Goal: Task Accomplishment & Management: Manage account settings

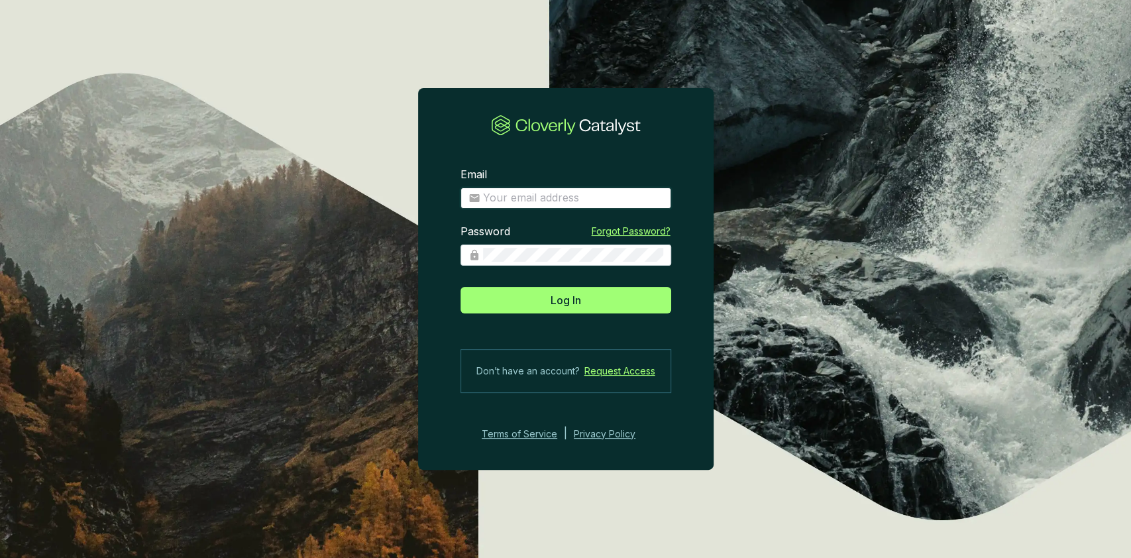
click at [546, 195] on input "Email" at bounding box center [573, 198] width 180 height 15
type input "nicholeb@welldonefoundation.org"
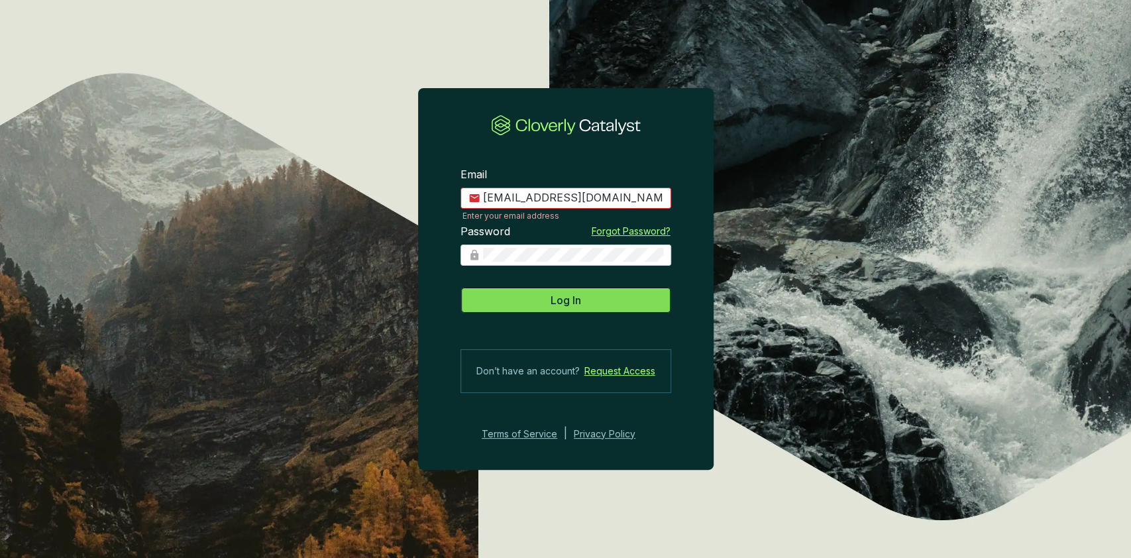
click at [518, 299] on button "Log In" at bounding box center [565, 300] width 211 height 26
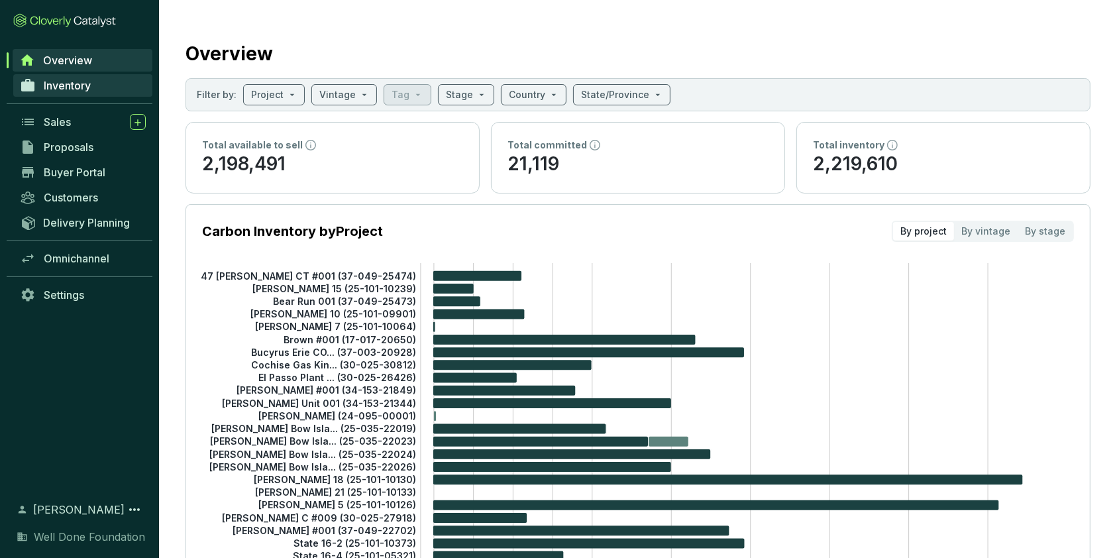
click at [59, 82] on span "Inventory" at bounding box center [67, 85] width 47 height 13
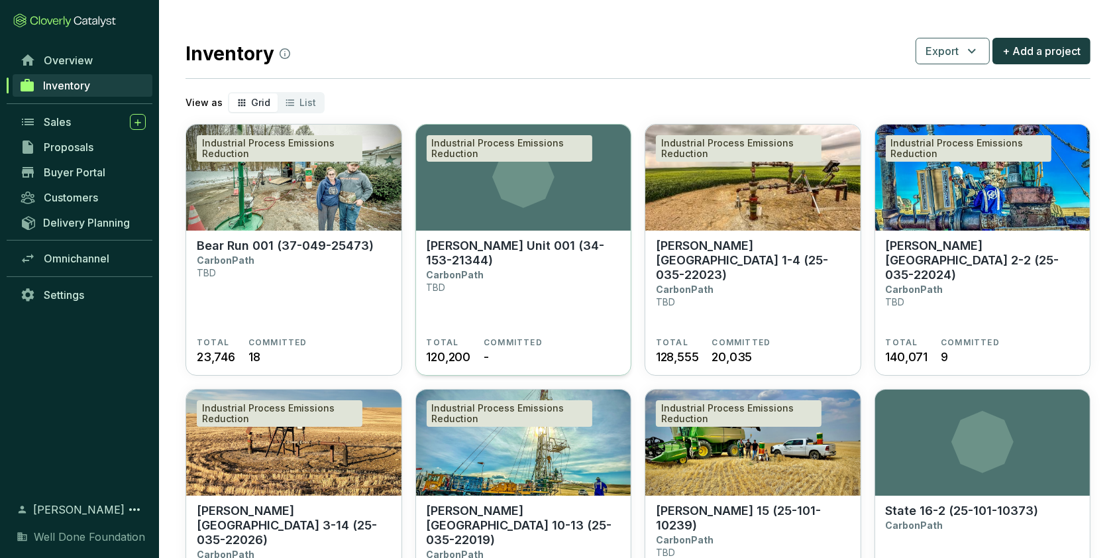
click at [503, 174] on icon at bounding box center [523, 177] width 62 height 62
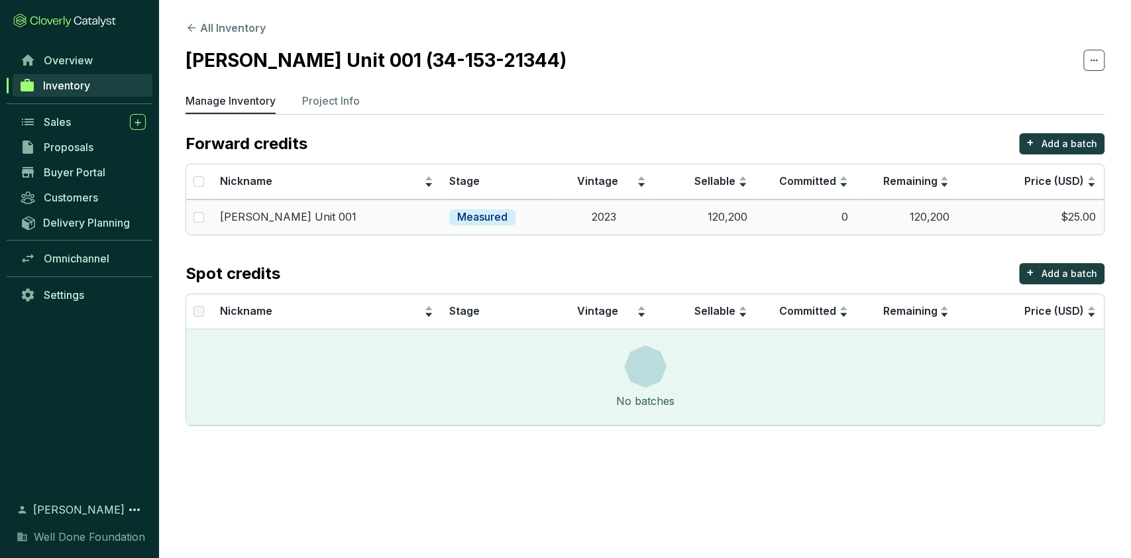
click at [491, 221] on p "Measured" at bounding box center [482, 217] width 50 height 15
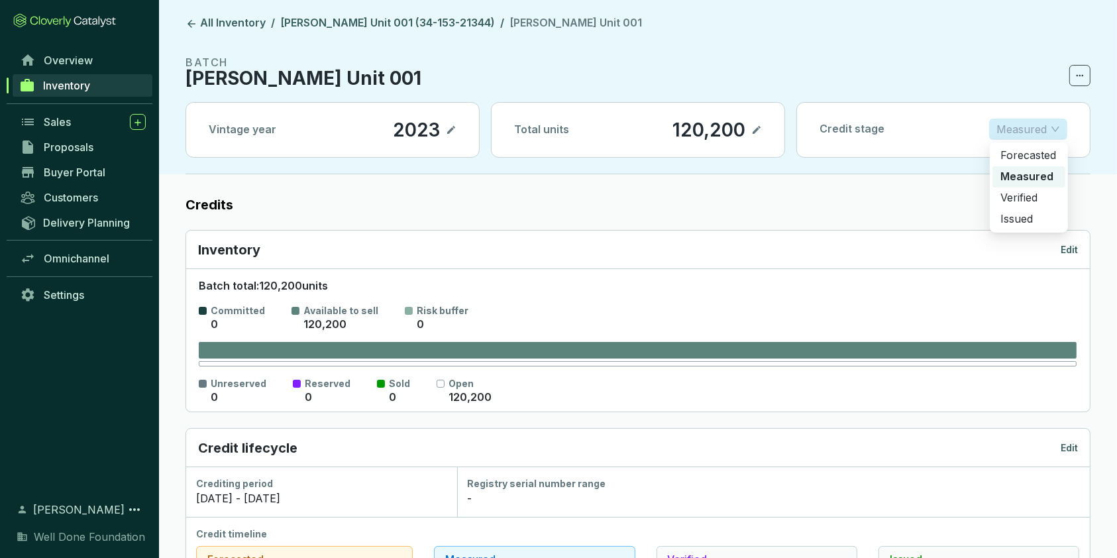
click at [1059, 131] on span "Measured" at bounding box center [1028, 129] width 64 height 20
click at [1033, 219] on p "Issued" at bounding box center [1028, 219] width 57 height 15
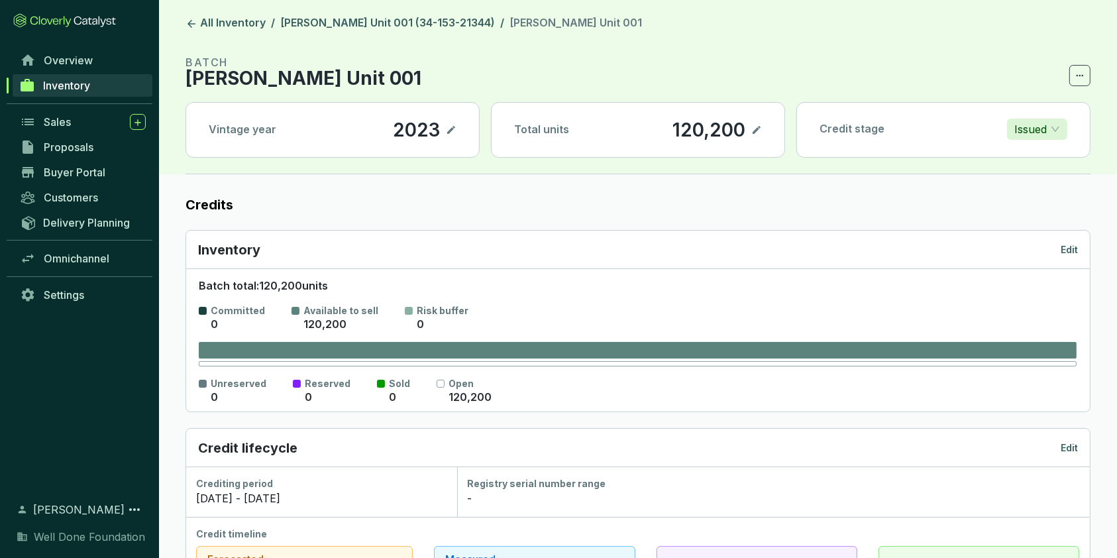
click at [281, 74] on p "[PERSON_NAME] Unit 001" at bounding box center [303, 78] width 236 height 16
click at [304, 23] on link "[PERSON_NAME] Unit 001 (34-153-21344)" at bounding box center [388, 24] width 220 height 16
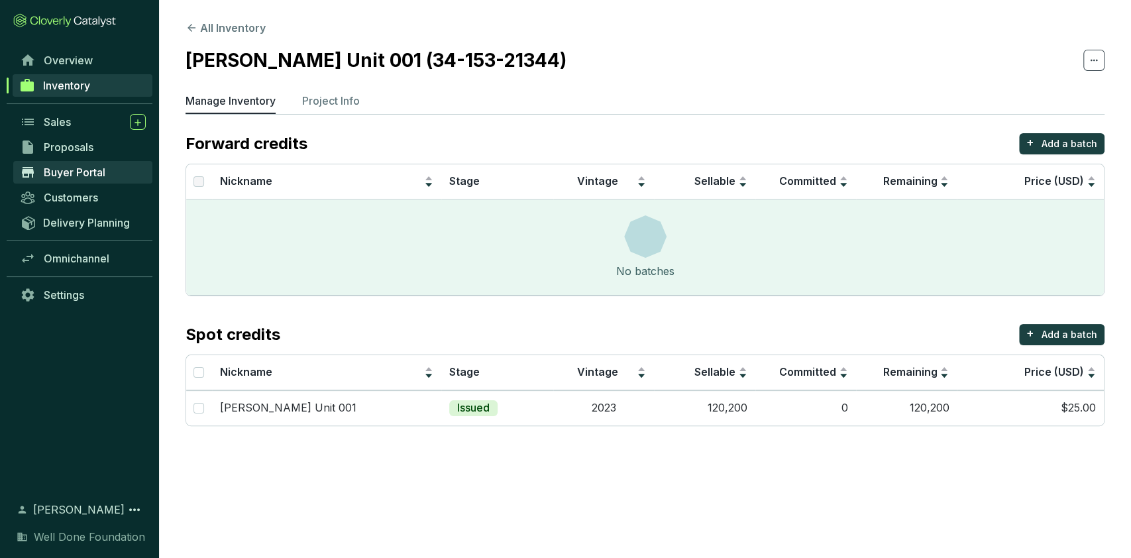
click at [70, 174] on span "Buyer Portal" at bounding box center [75, 172] width 62 height 13
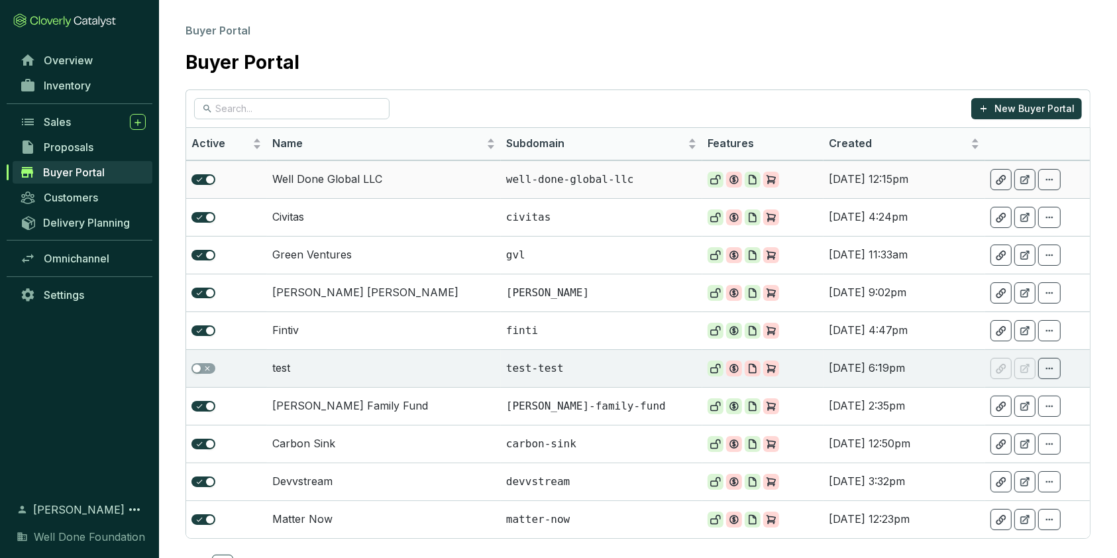
click at [338, 176] on td "Well Done Global LLC" at bounding box center [384, 179] width 234 height 38
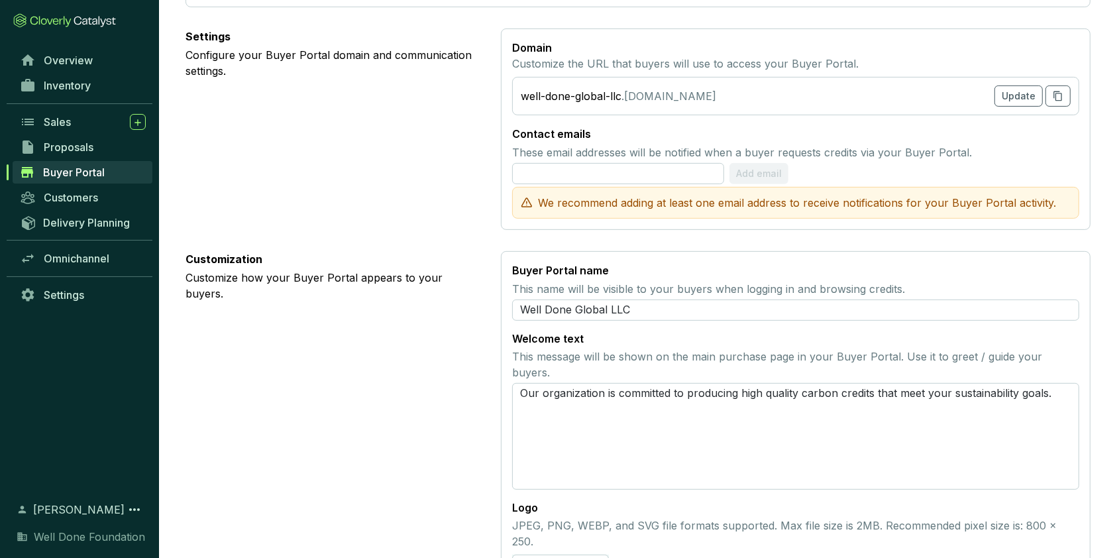
scroll to position [521, 0]
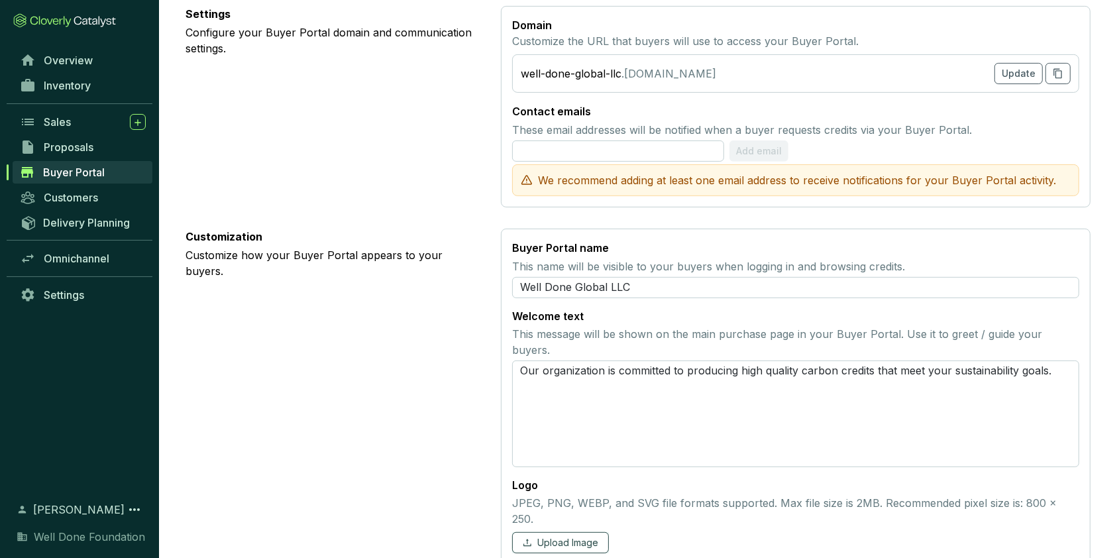
click at [562, 536] on span "Upload Image" at bounding box center [567, 542] width 61 height 13
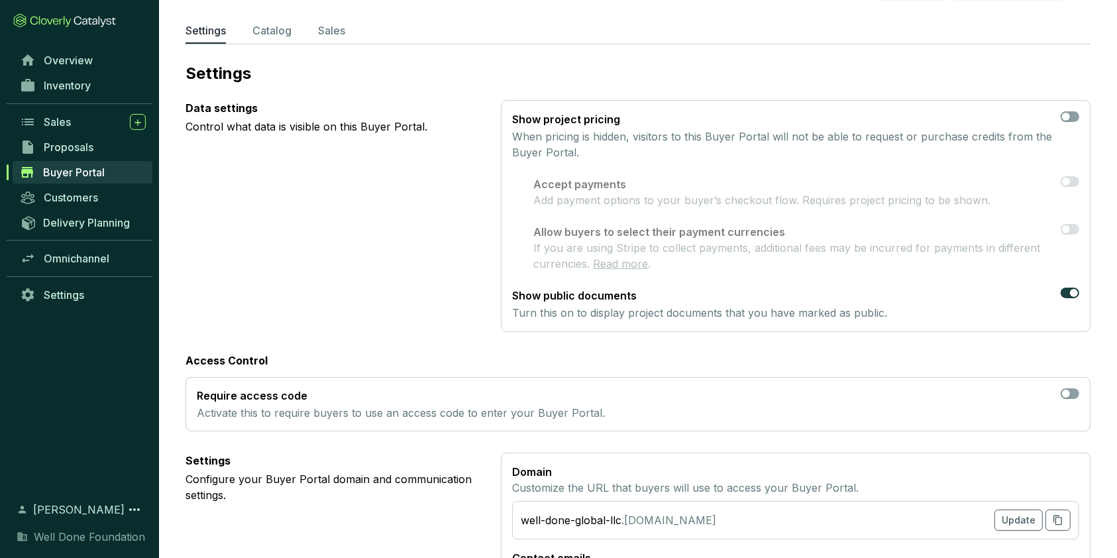
scroll to position [0, 0]
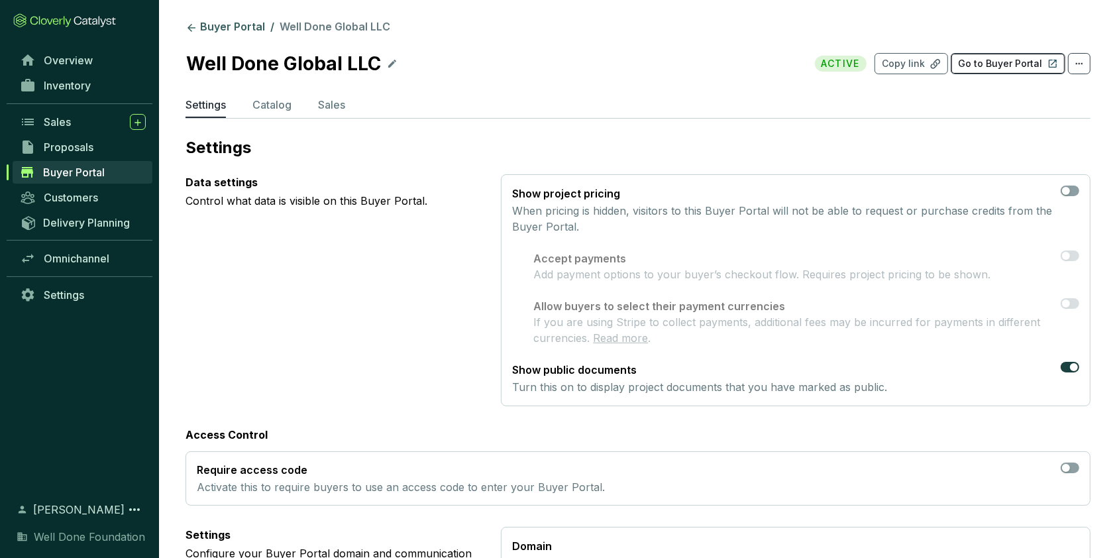
click at [1009, 56] on button "Go to Buyer Portal" at bounding box center [1007, 63] width 115 height 21
click at [236, 20] on link "Buyer Portal" at bounding box center [225, 28] width 85 height 16
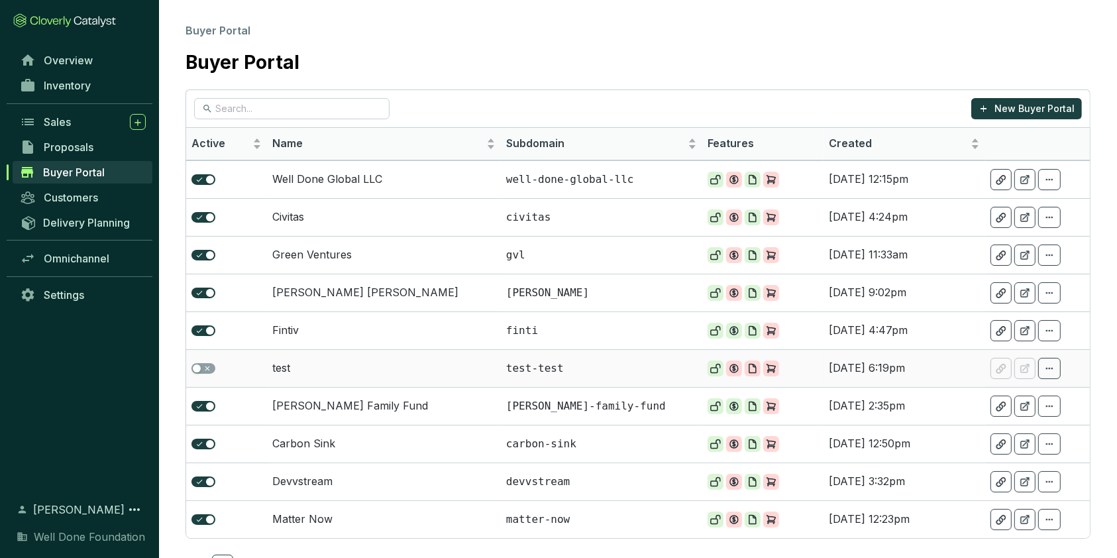
scroll to position [38, 0]
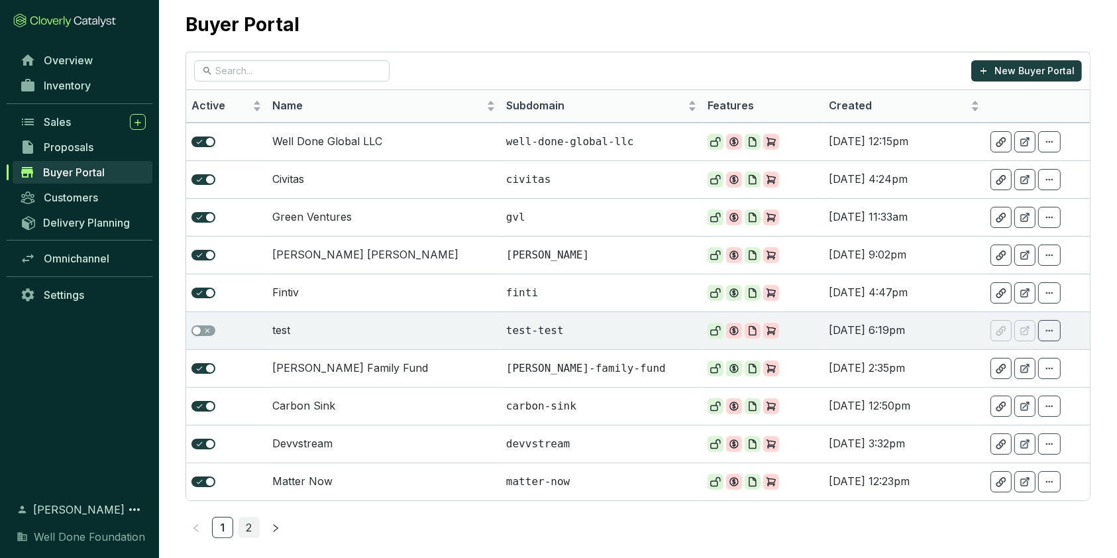
click at [250, 525] on link "2" at bounding box center [249, 527] width 20 height 20
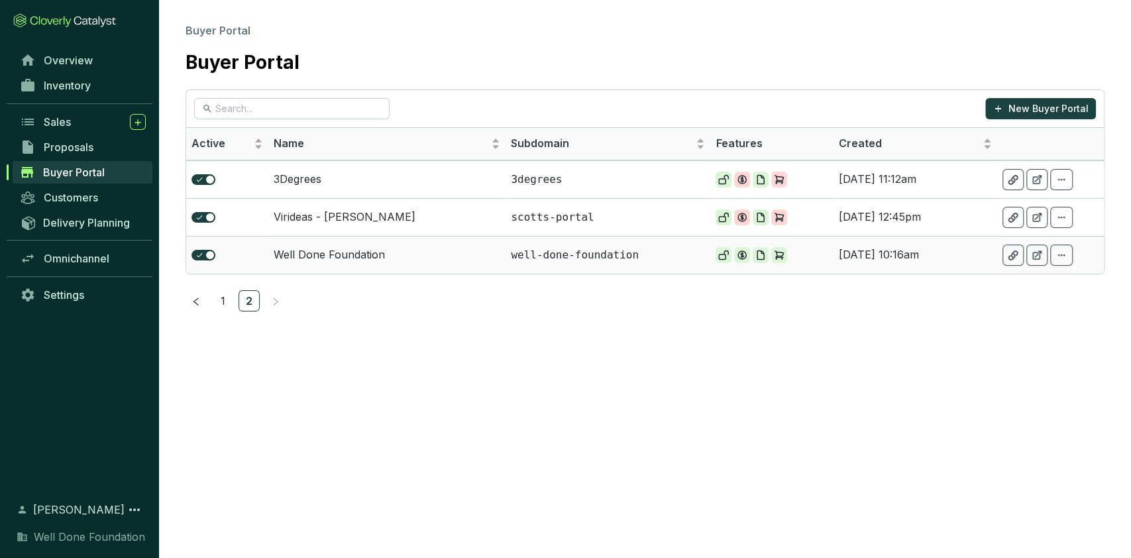
click at [293, 257] on td "Well Done Foundation" at bounding box center [387, 255] width 238 height 38
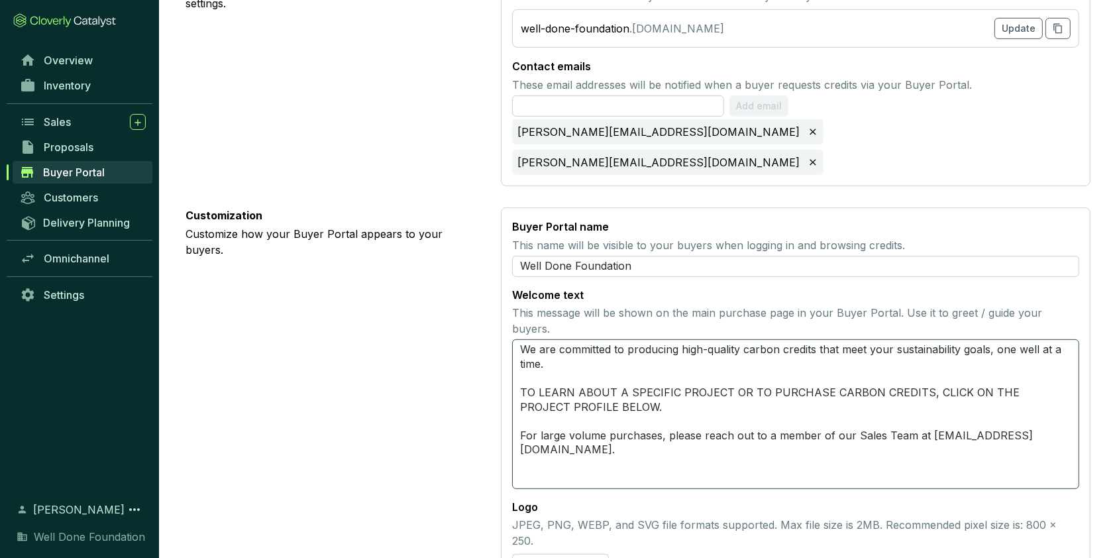
scroll to position [606, 0]
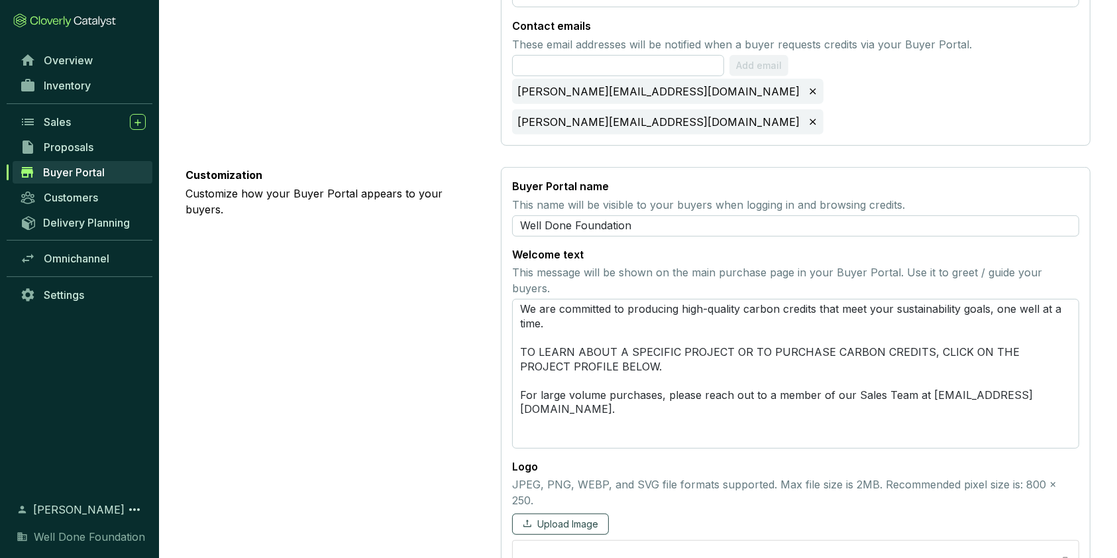
click at [576, 517] on span "Upload Image" at bounding box center [567, 523] width 61 height 13
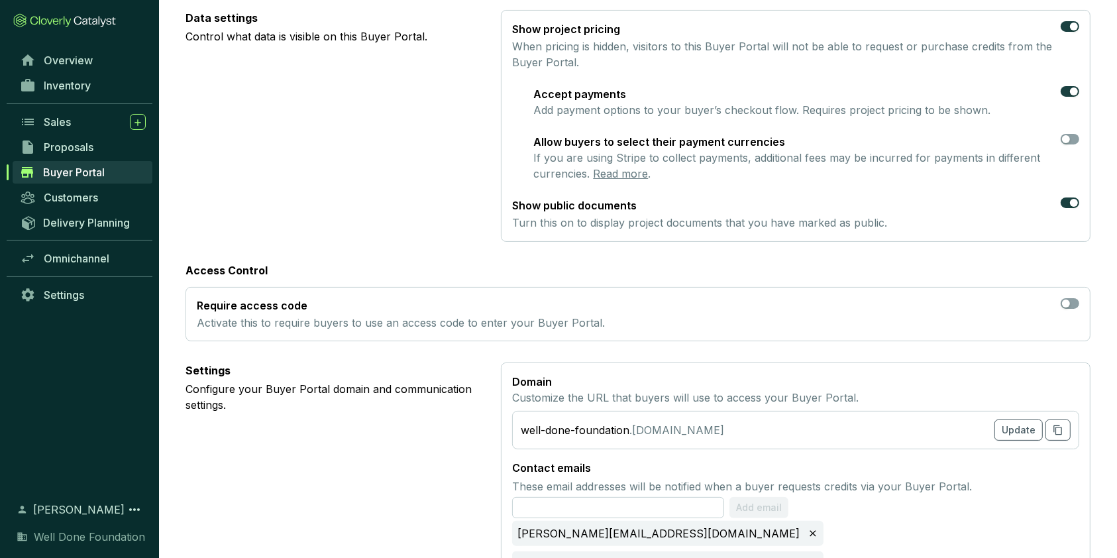
scroll to position [0, 0]
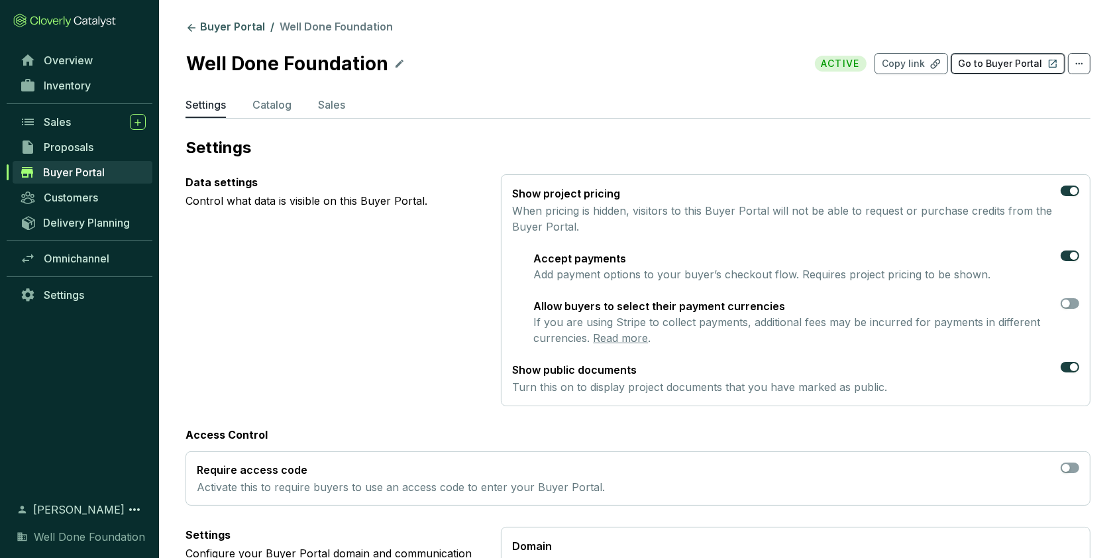
click at [1008, 66] on p "Go to Buyer Portal" at bounding box center [1000, 63] width 84 height 13
click at [74, 61] on span "Overview" at bounding box center [68, 60] width 49 height 13
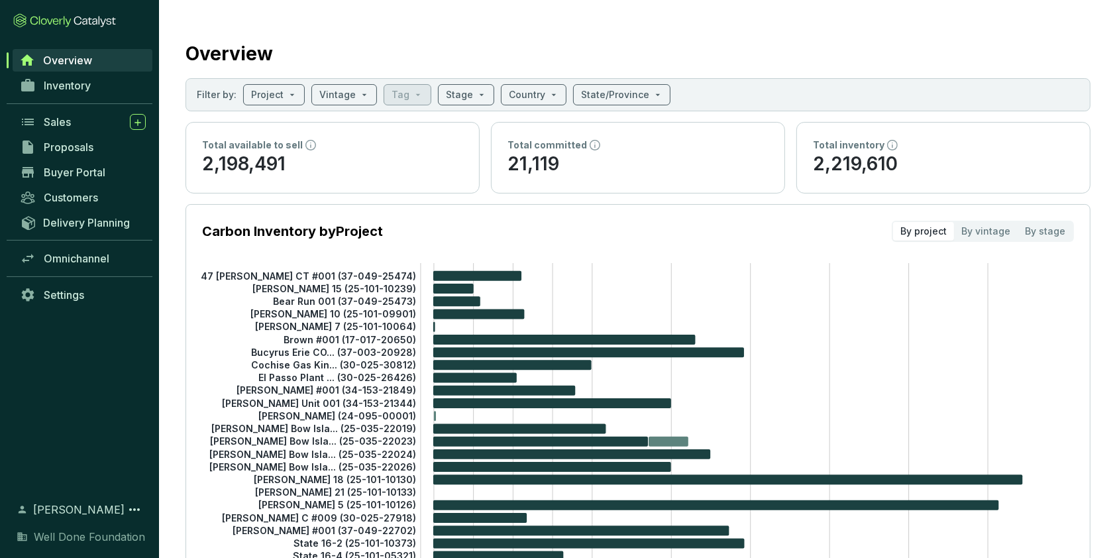
click at [313, 403] on tspan "[PERSON_NAME] Unit 001 (34-153-21344)" at bounding box center [319, 402] width 194 height 11
click at [85, 83] on span "Inventory" at bounding box center [67, 85] width 47 height 13
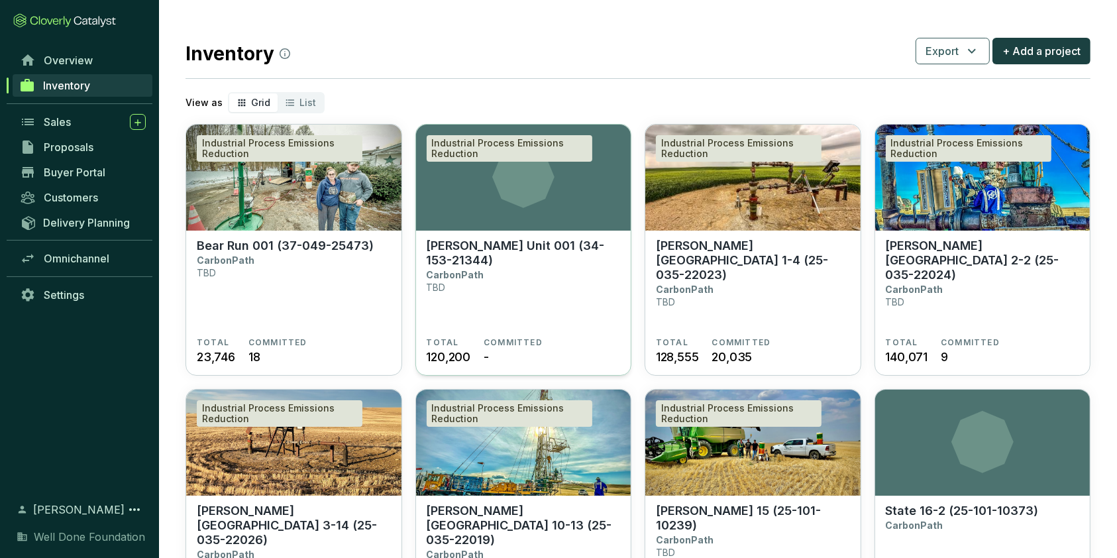
click at [452, 161] on section "Industrial Process Emissions Reduction" at bounding box center [523, 178] width 215 height 106
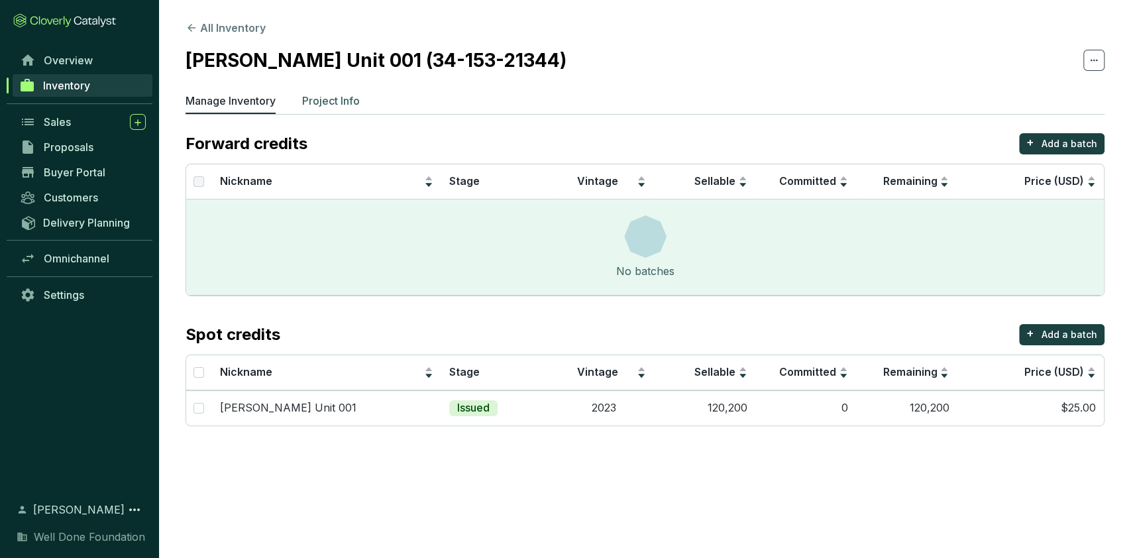
click at [348, 97] on p "Project Info" at bounding box center [331, 101] width 58 height 16
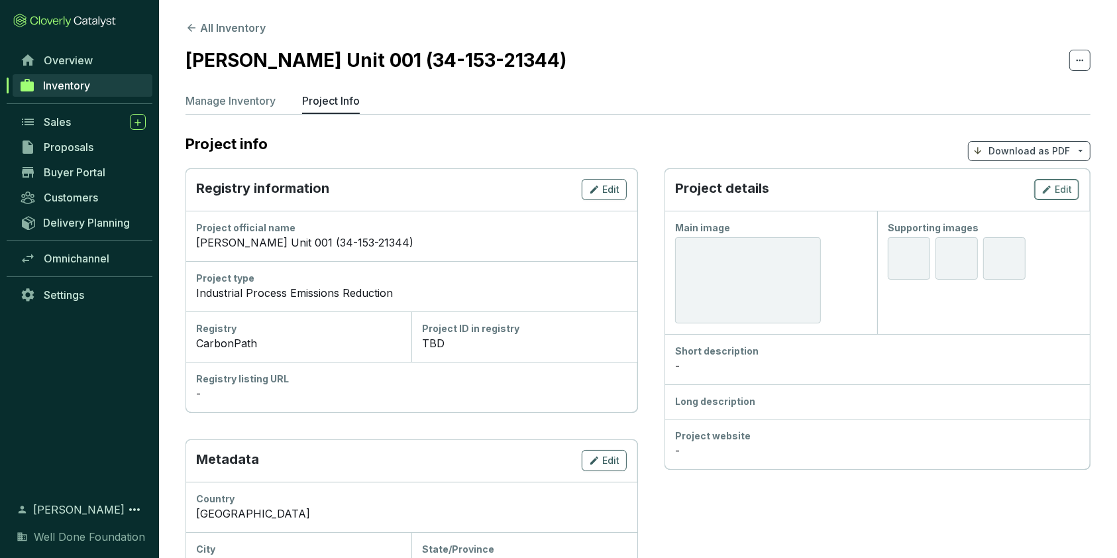
click at [1062, 193] on span "Edit" at bounding box center [1062, 189] width 17 height 13
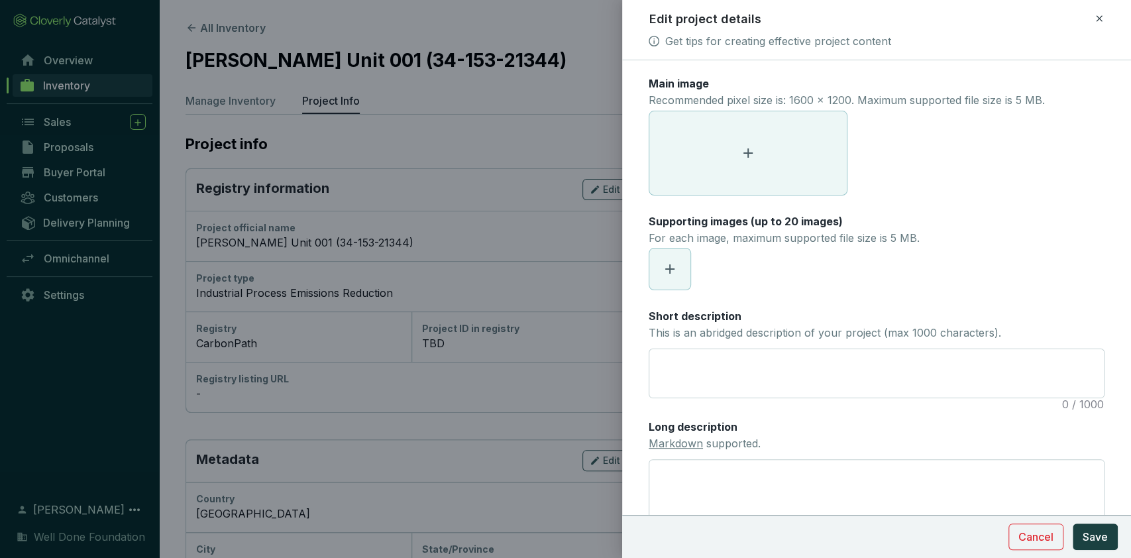
click at [750, 159] on icon at bounding box center [748, 153] width 16 height 16
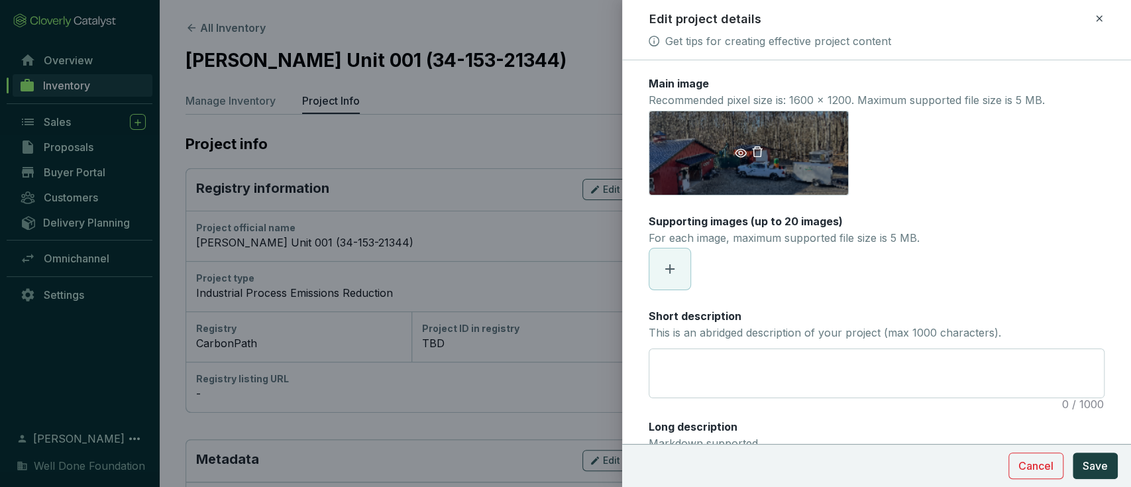
click at [738, 156] on icon "eye" at bounding box center [741, 153] width 12 height 12
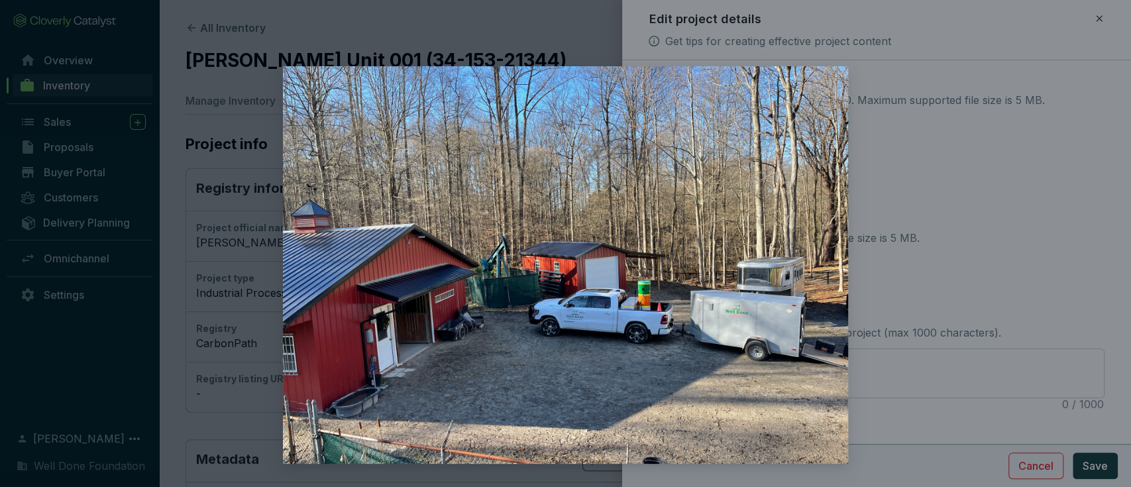
click at [925, 146] on div at bounding box center [565, 243] width 1131 height 487
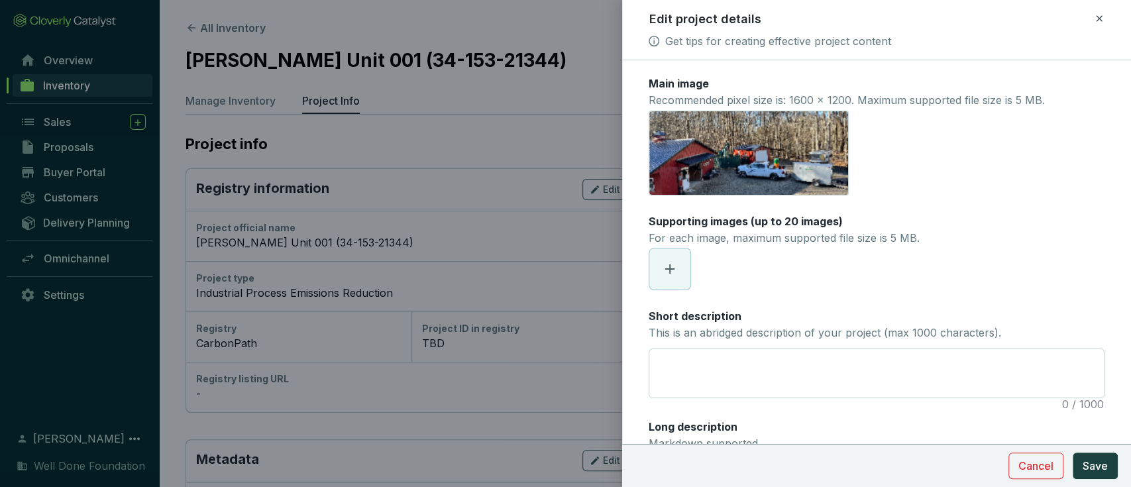
click at [669, 271] on icon at bounding box center [669, 268] width 9 height 9
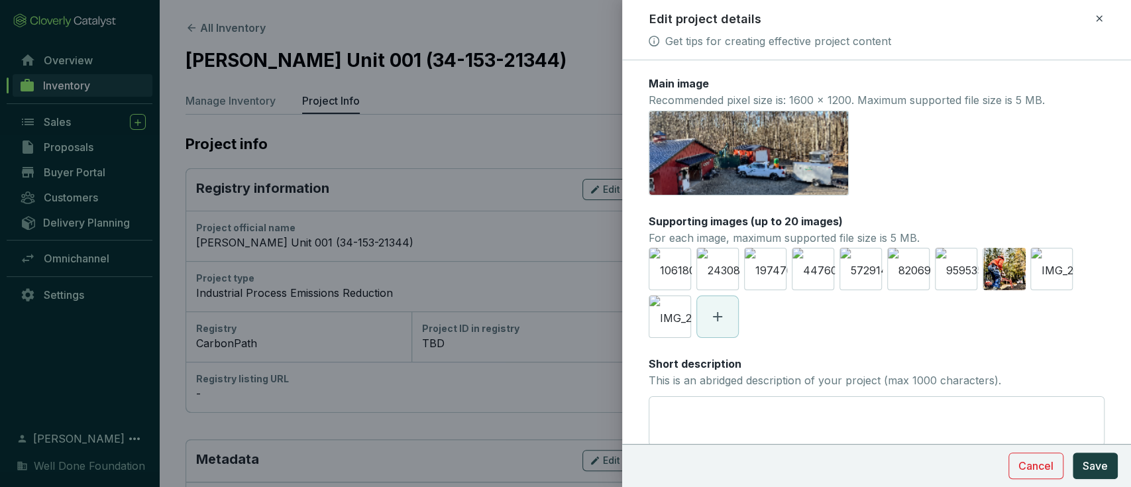
click at [707, 324] on div "106180421.jpg 243085550.jpg 1974763254.jpg 4476012868.jpg 5729149298.jpg 820694…" at bounding box center [876, 293] width 456 height 90
click at [674, 262] on icon "delete" at bounding box center [678, 268] width 12 height 12
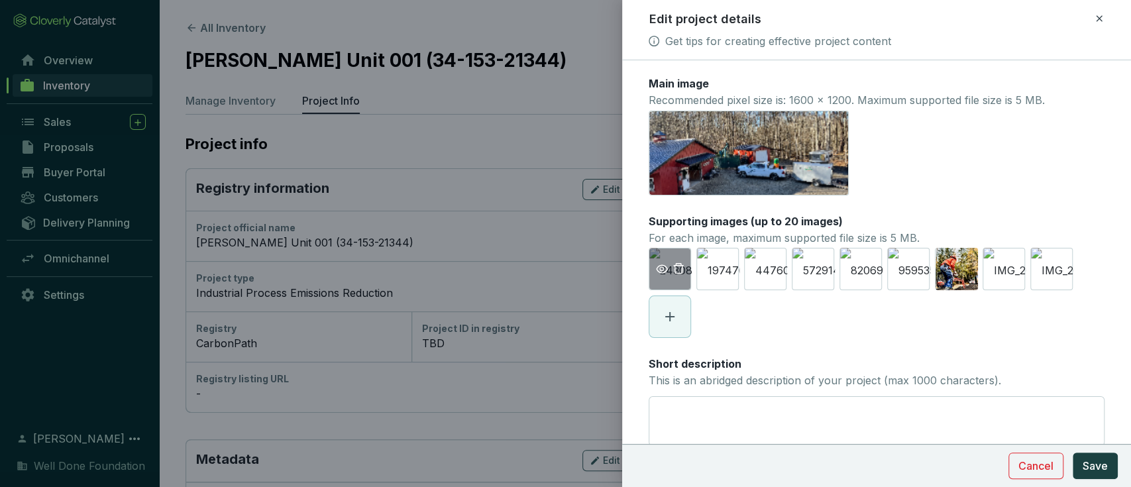
click at [660, 268] on icon "eye" at bounding box center [662, 269] width 12 height 12
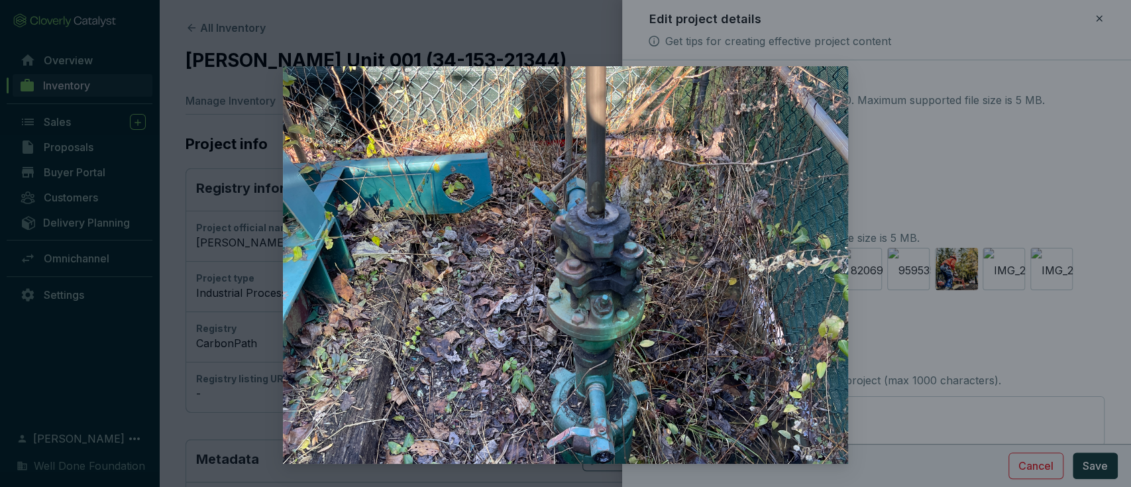
click at [942, 206] on div at bounding box center [565, 243] width 1131 height 487
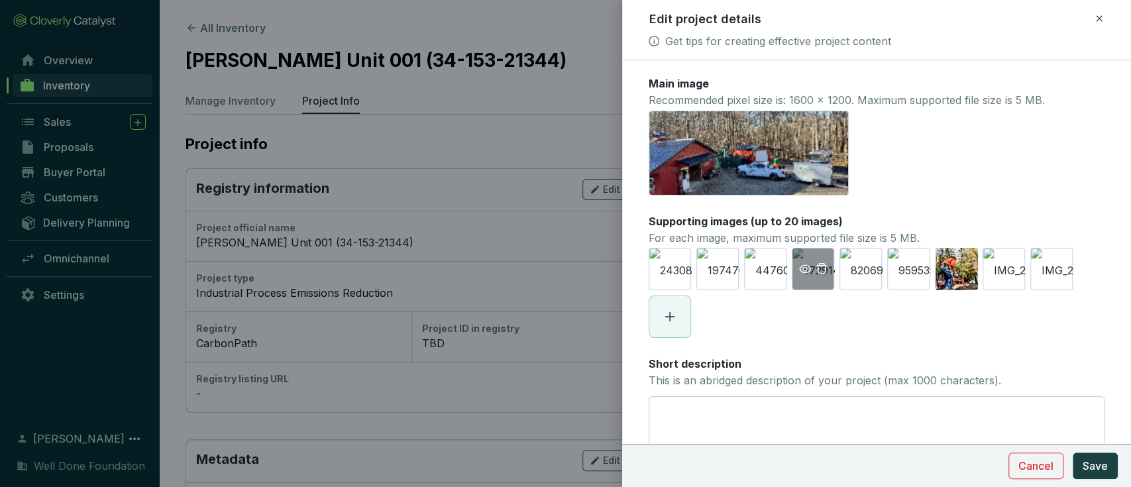
click at [803, 270] on icon "eye" at bounding box center [805, 269] width 12 height 12
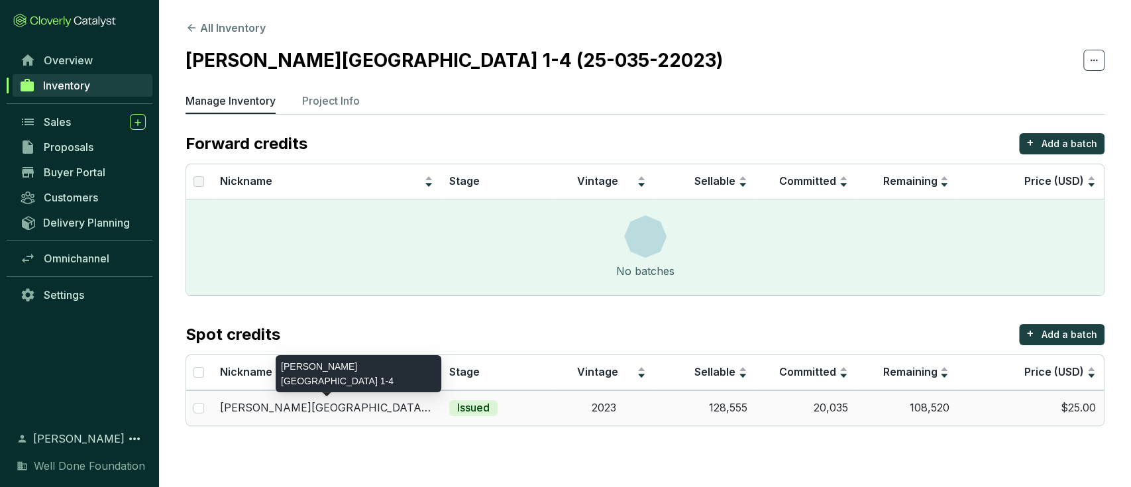
click at [280, 406] on p "[PERSON_NAME][GEOGRAPHIC_DATA] 1-4" at bounding box center [326, 408] width 213 height 15
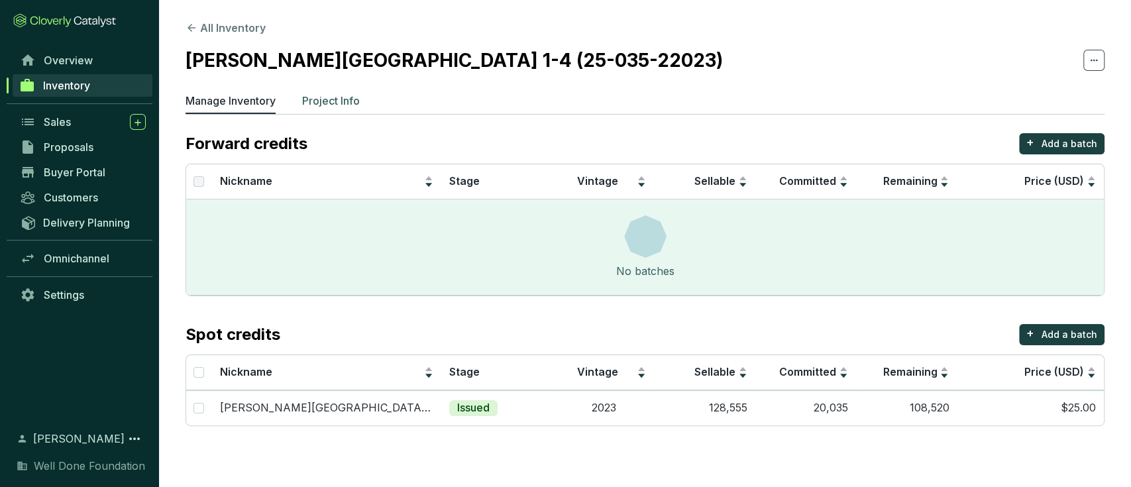
click at [339, 101] on p "Project Info" at bounding box center [331, 101] width 58 height 16
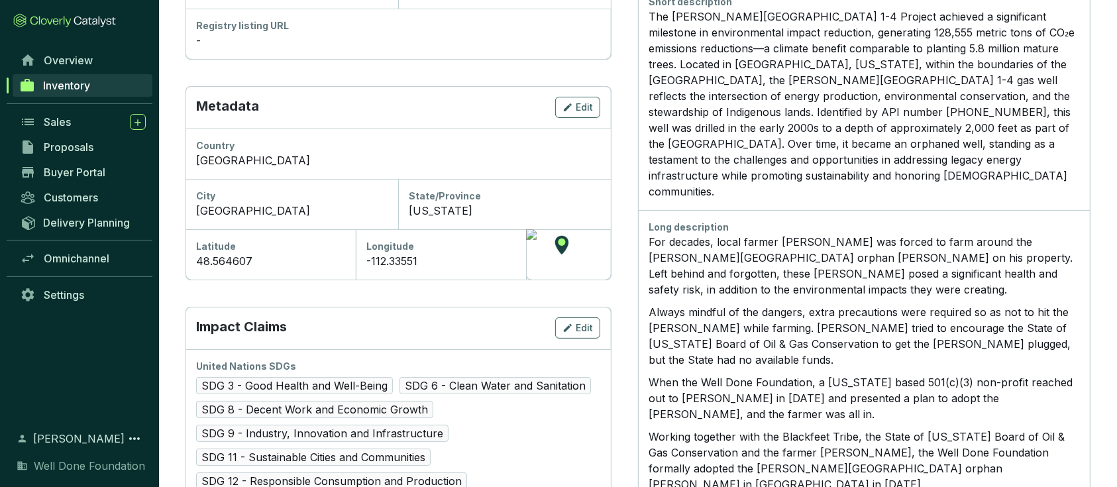
scroll to position [608, 0]
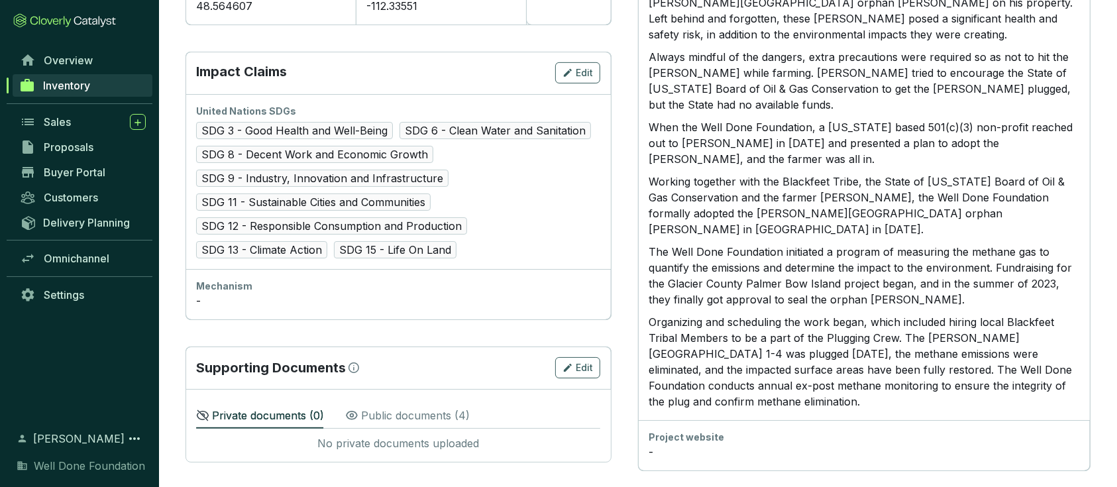
click at [399, 416] on p "Public documents ( 4 )" at bounding box center [415, 415] width 109 height 16
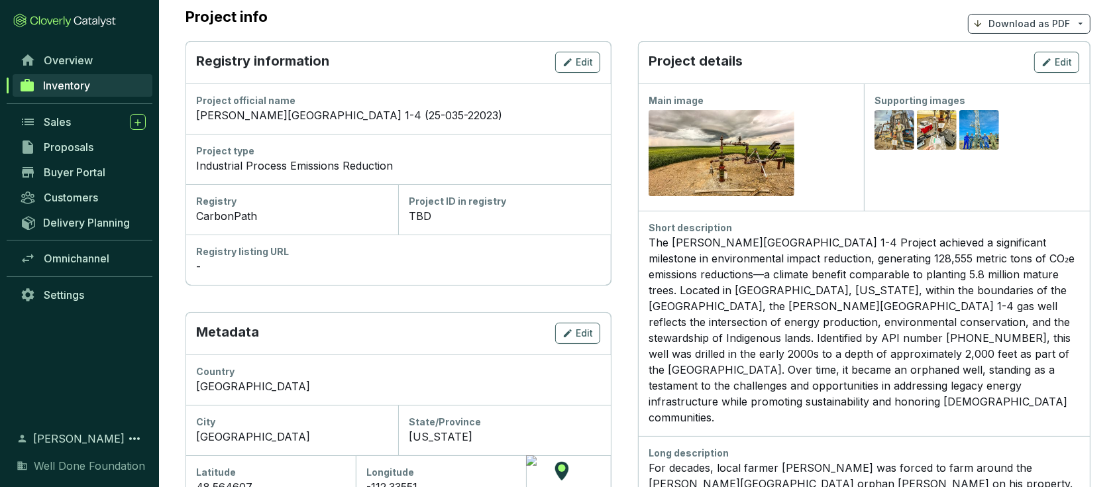
scroll to position [0, 0]
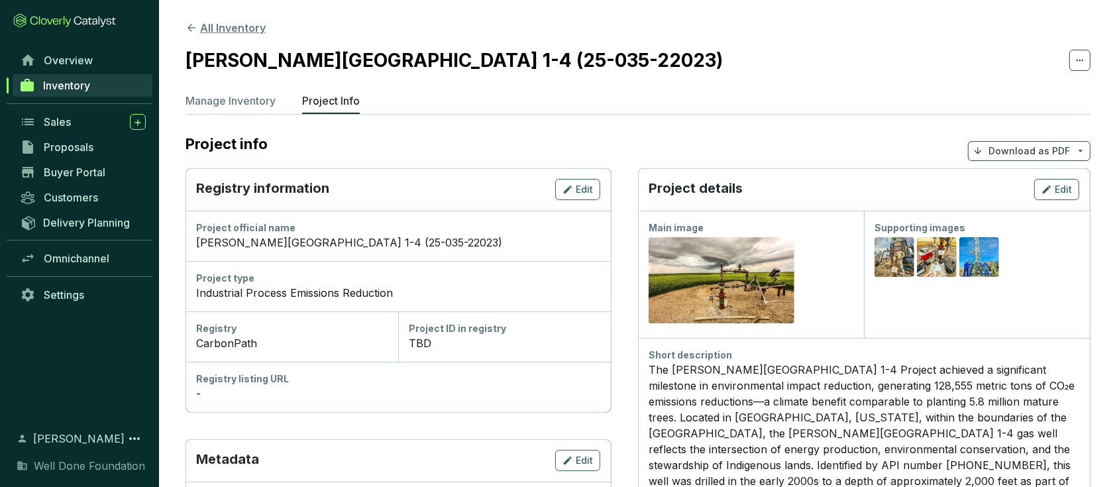
click at [228, 26] on button "All Inventory" at bounding box center [225, 28] width 80 height 16
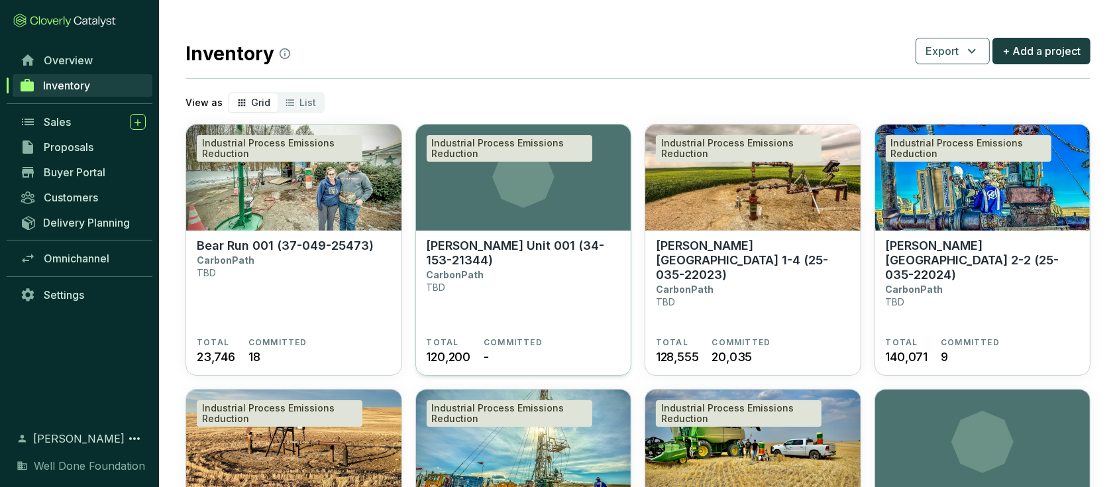
click at [475, 205] on icon at bounding box center [523, 177] width 215 height 62
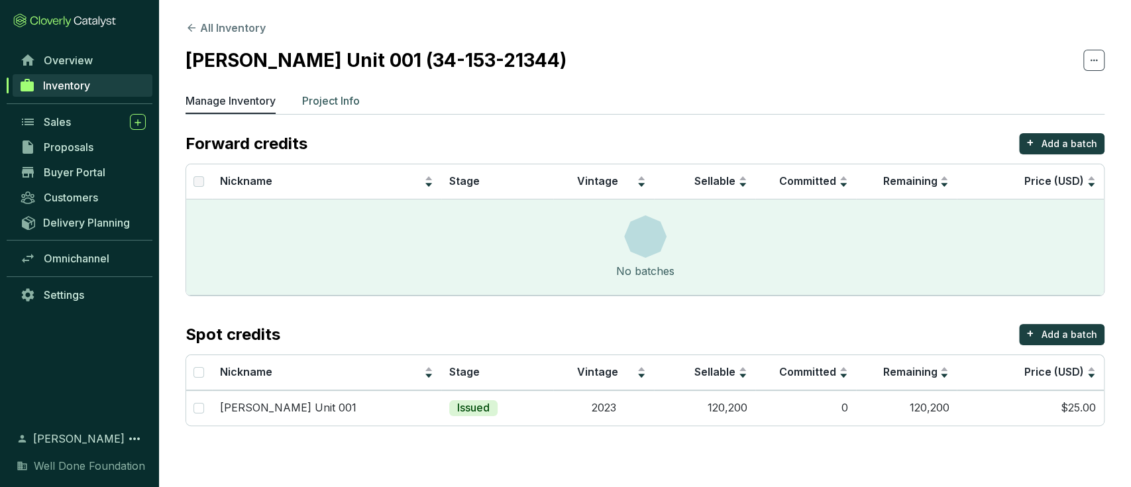
click at [350, 109] on li "Project Info" at bounding box center [331, 103] width 58 height 21
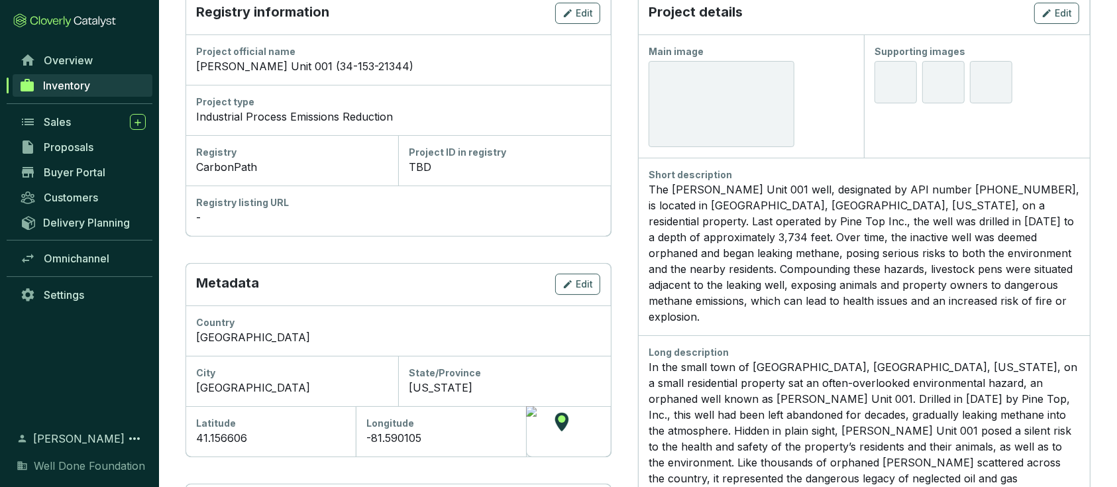
scroll to position [530, 0]
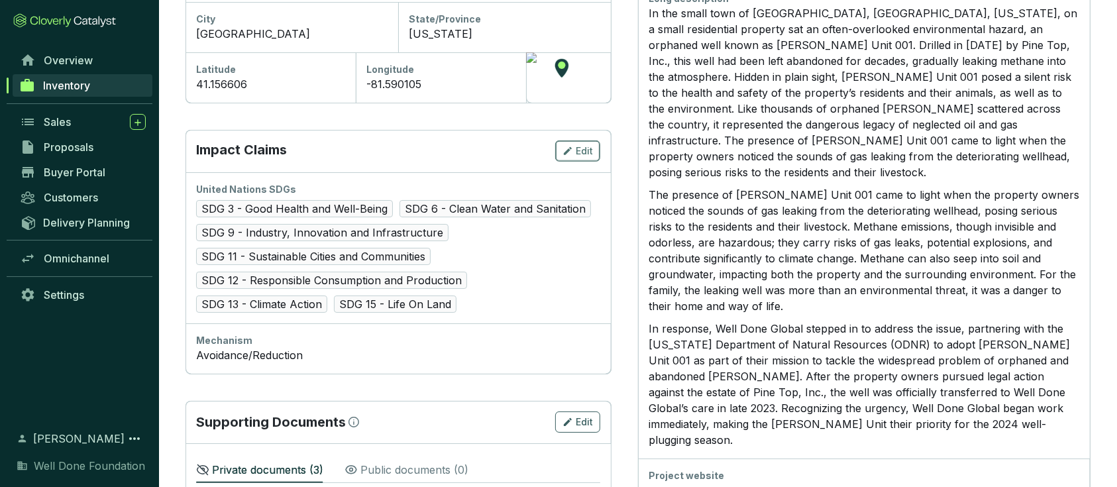
click at [583, 148] on span "Edit" at bounding box center [584, 150] width 17 height 13
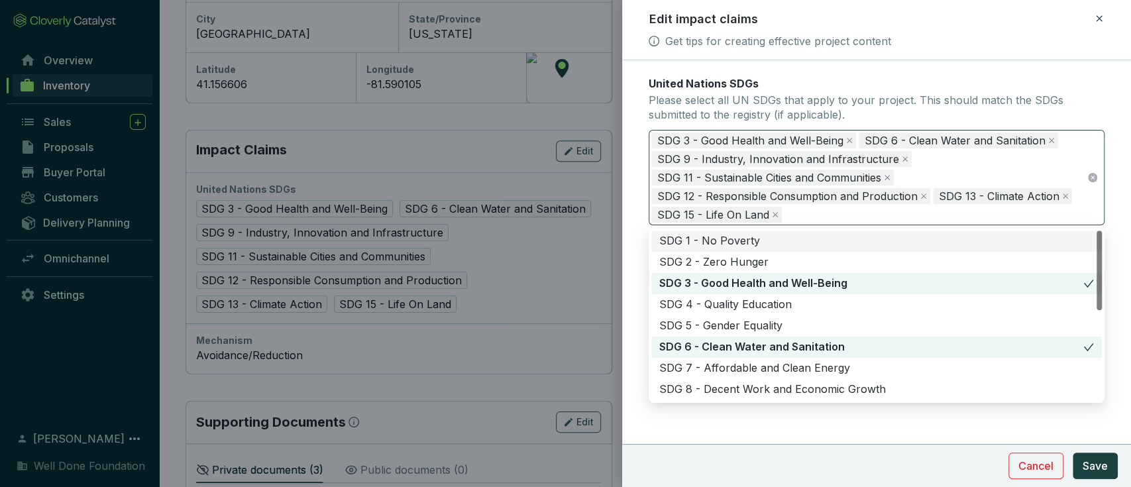
click at [980, 172] on div "SDG 3 - Good Health and Well-Being SDG 6 - Clean Water and Sanitation SDG 9 - I…" at bounding box center [868, 177] width 435 height 93
click at [726, 387] on div "SDG 8 - Decent Work and Economic Growth" at bounding box center [876, 389] width 434 height 15
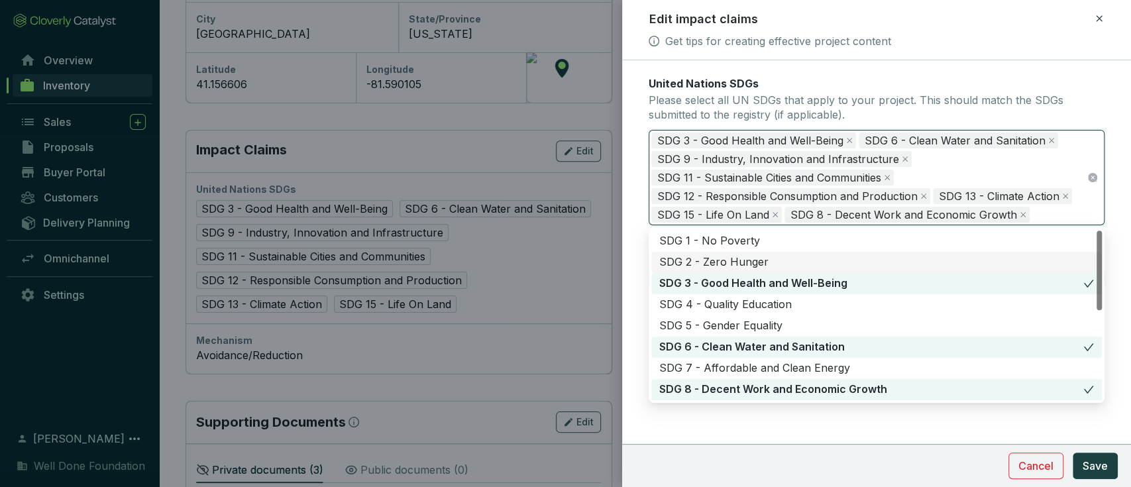
click at [1086, 101] on p "Please select all UN SDGs that apply to your project. This should match the SDG…" at bounding box center [876, 107] width 456 height 28
click at [1035, 207] on input "United Nations SDGs Please select all UN SDGs that apply to your project. This …" at bounding box center [1033, 215] width 3 height 16
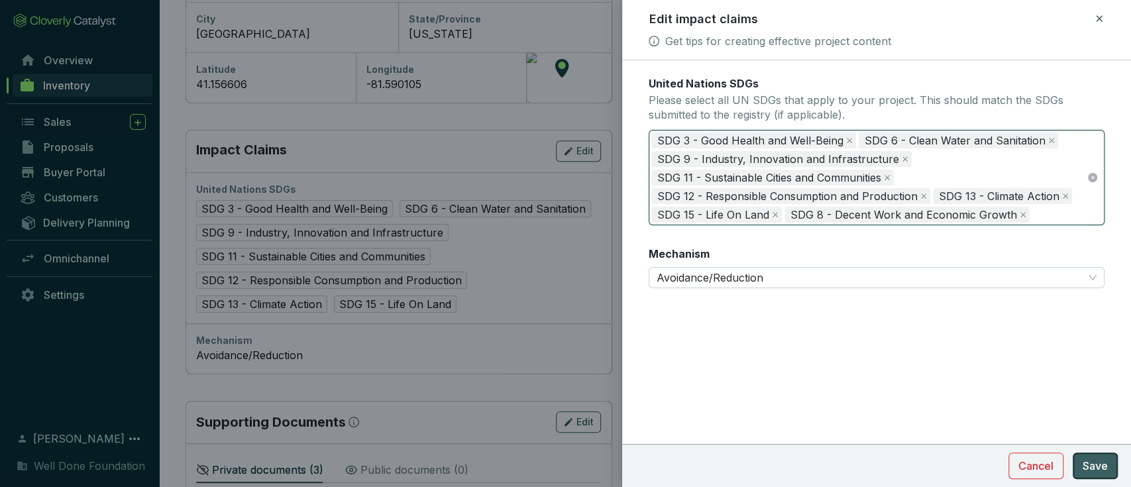
click at [1091, 467] on span "Save" at bounding box center [1094, 466] width 25 height 16
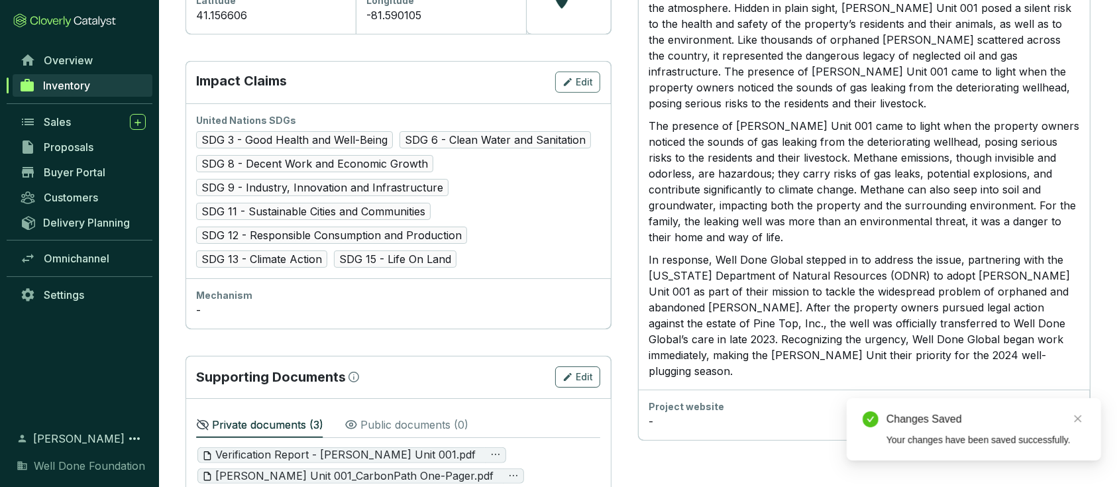
scroll to position [653, 0]
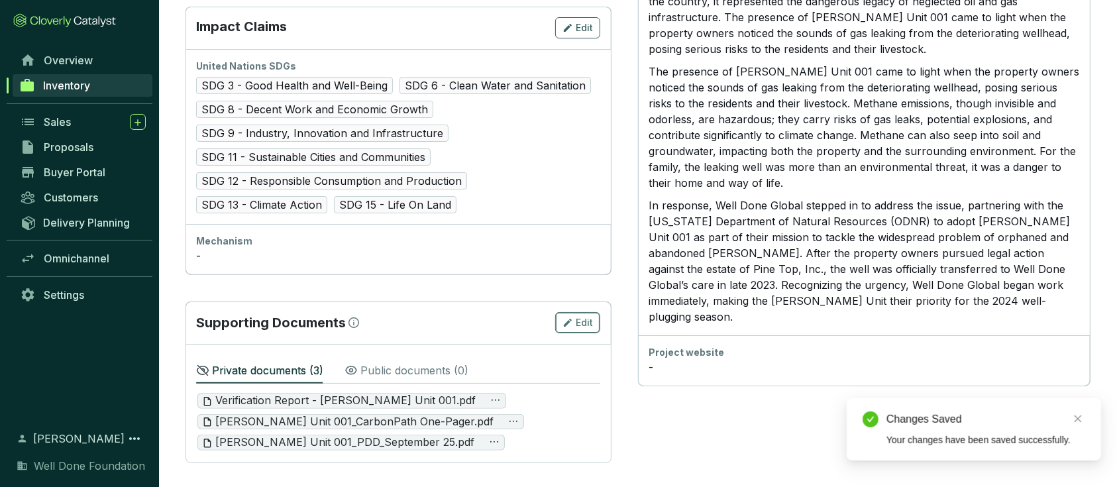
click at [591, 318] on span "Edit" at bounding box center [584, 322] width 17 height 13
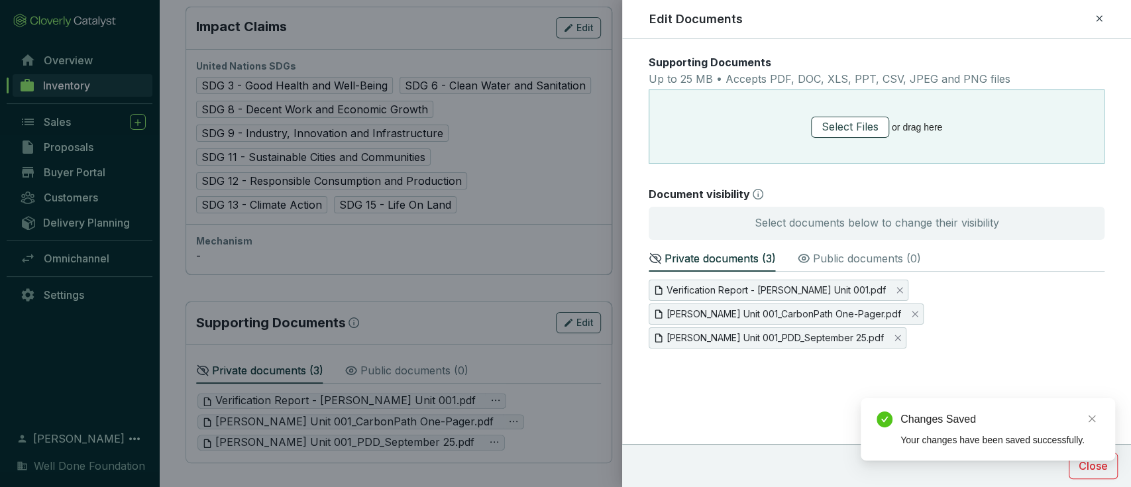
click at [854, 125] on span "Select Files" at bounding box center [849, 127] width 57 height 17
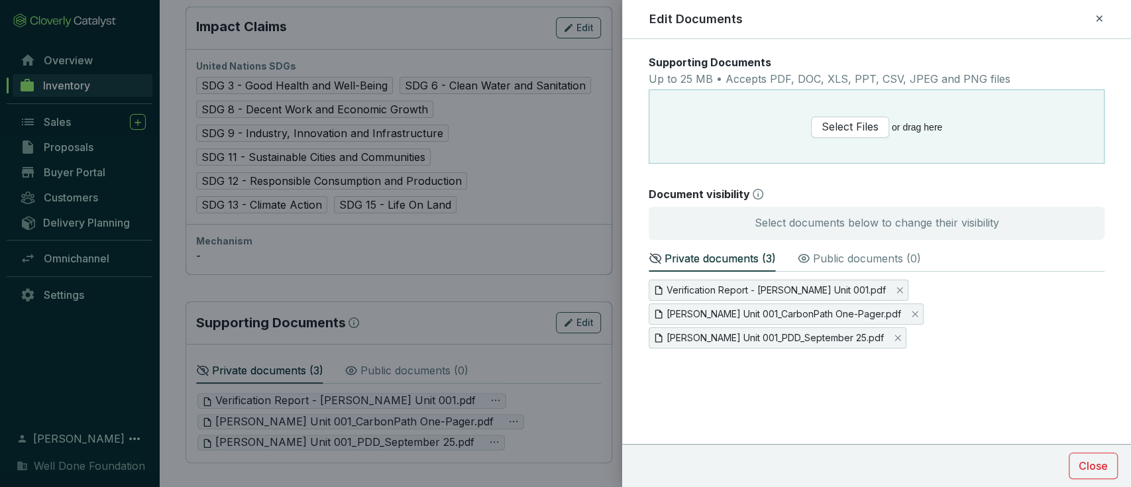
click at [874, 258] on p "Public documents ( 0 )" at bounding box center [867, 258] width 108 height 16
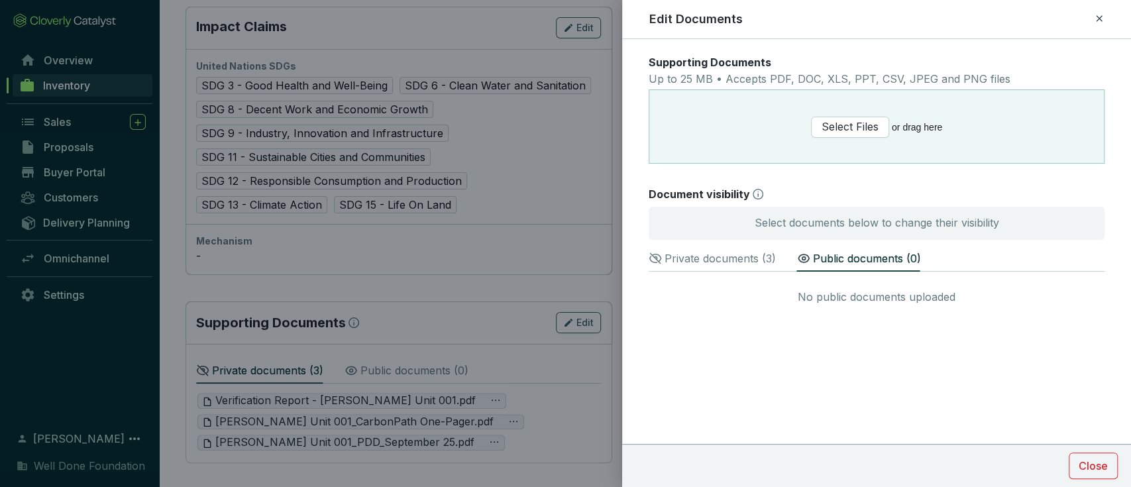
click at [1097, 19] on icon at bounding box center [1098, 19] width 11 height 16
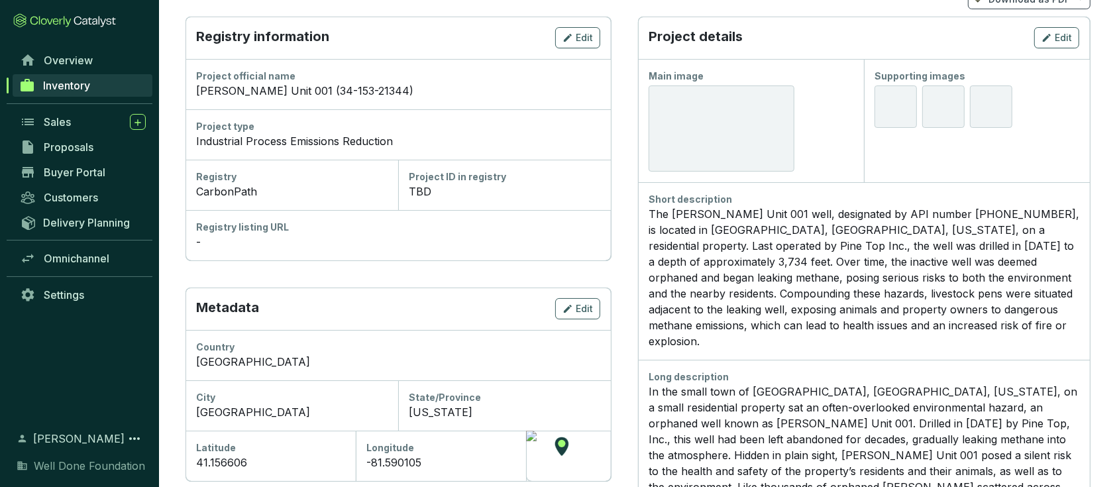
scroll to position [0, 0]
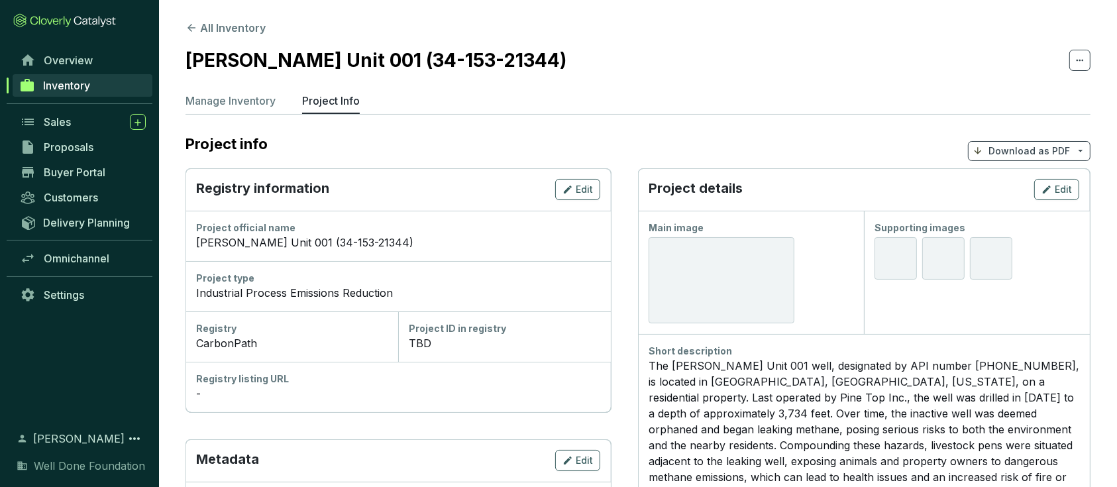
click at [729, 264] on div at bounding box center [721, 280] width 146 height 86
click at [1067, 185] on span "Edit" at bounding box center [1062, 189] width 17 height 13
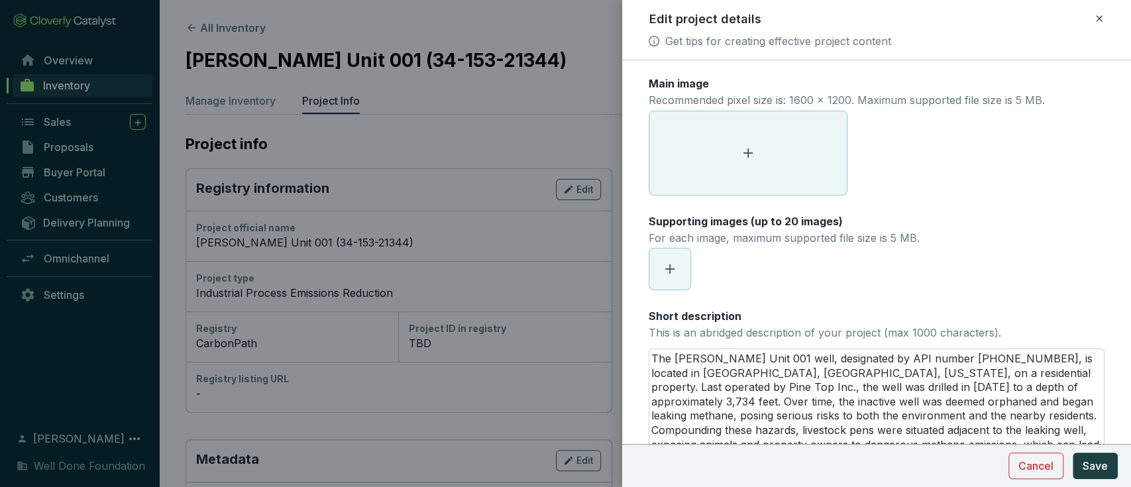
click at [746, 149] on icon at bounding box center [748, 153] width 16 height 16
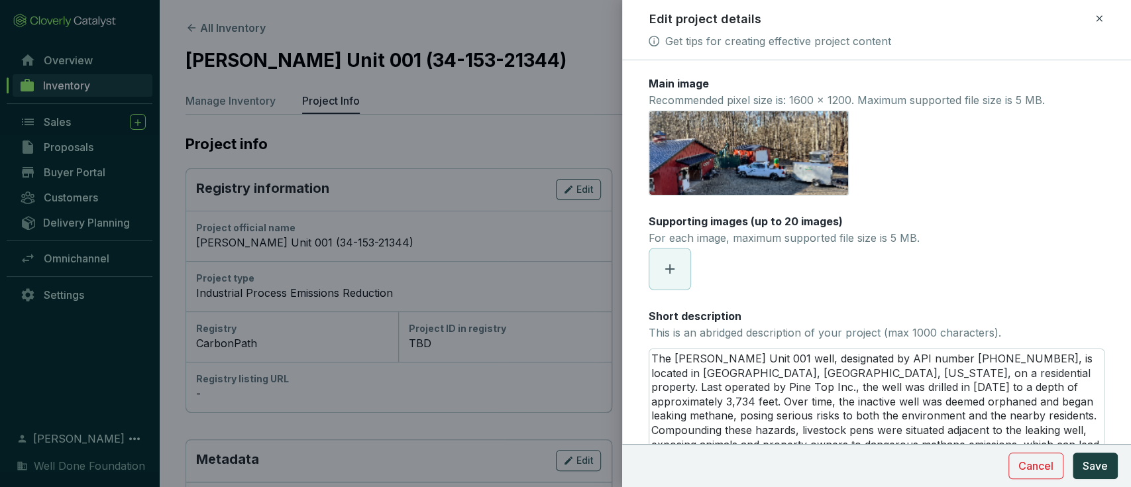
click at [668, 264] on icon at bounding box center [670, 269] width 16 height 16
click at [763, 272] on icon at bounding box center [765, 269] width 16 height 16
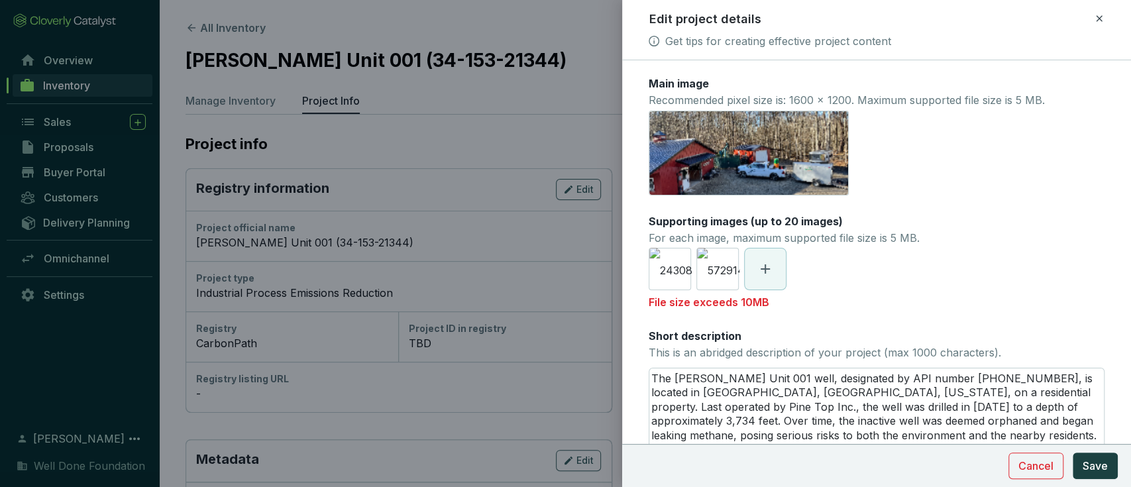
click at [761, 272] on icon at bounding box center [765, 269] width 16 height 16
click at [764, 272] on icon at bounding box center [764, 268] width 9 height 9
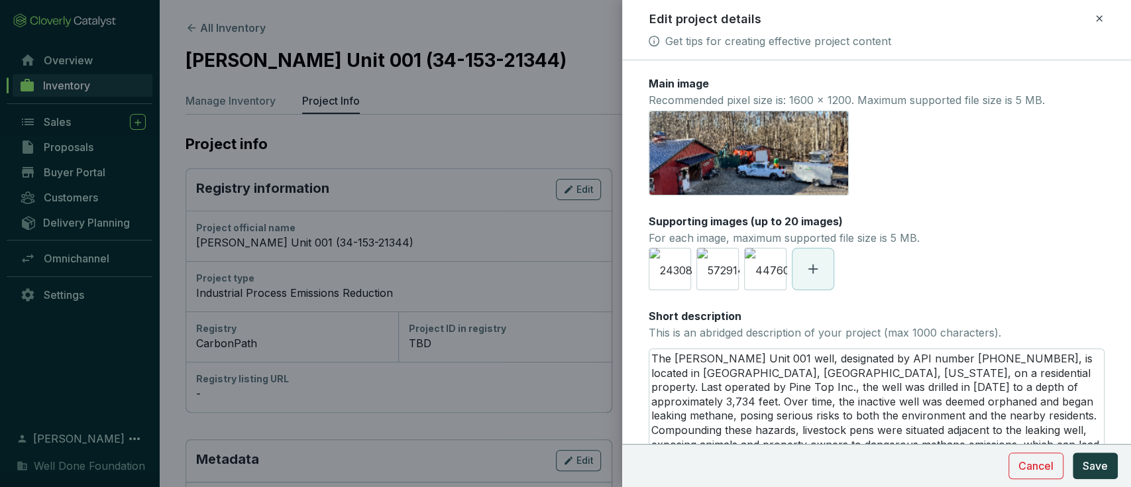
click at [814, 266] on icon at bounding box center [813, 269] width 16 height 16
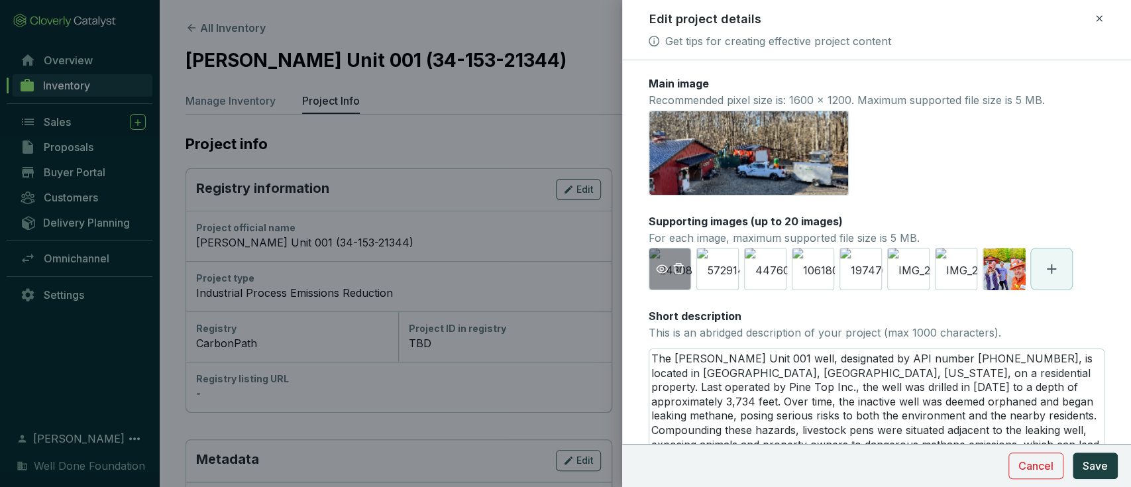
click at [666, 264] on icon "eye" at bounding box center [662, 269] width 12 height 12
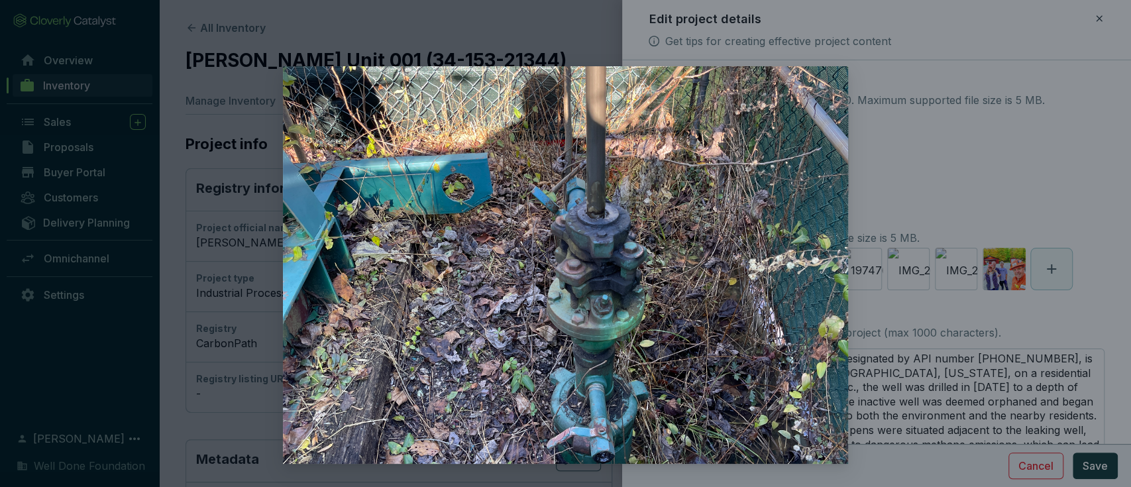
click at [977, 146] on div at bounding box center [565, 243] width 1131 height 487
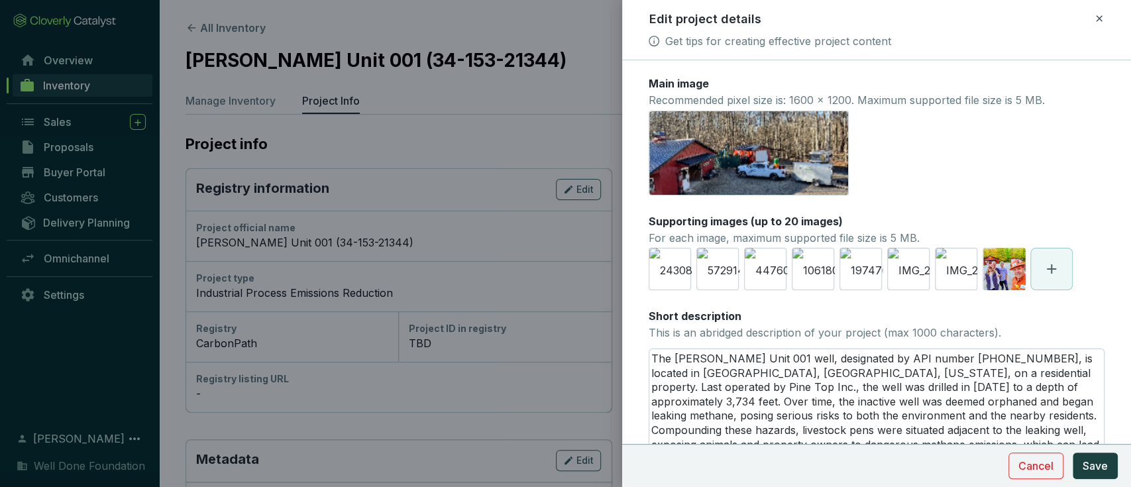
click at [1052, 272] on icon at bounding box center [1051, 269] width 16 height 16
click at [1099, 474] on button "Save" at bounding box center [1094, 465] width 45 height 26
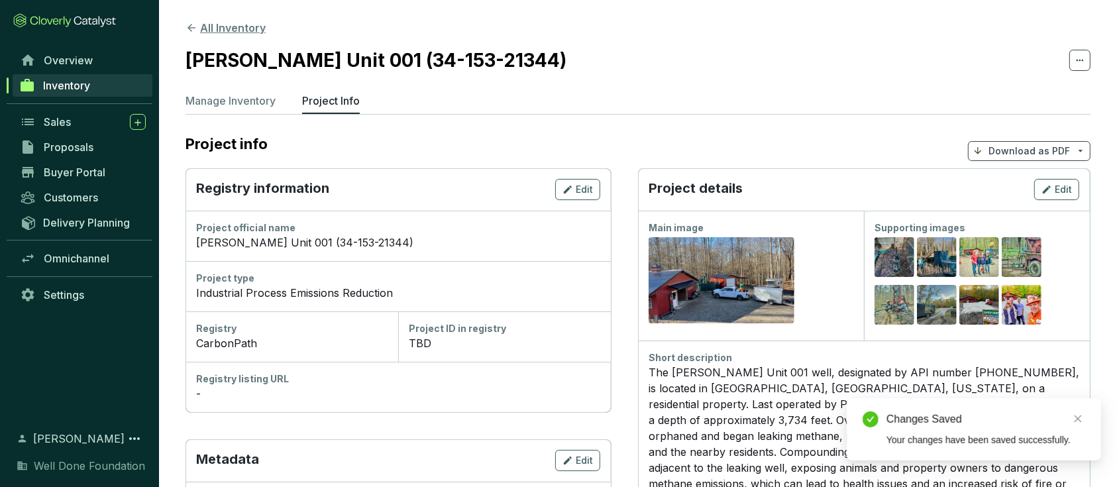
click at [213, 27] on button "All Inventory" at bounding box center [225, 28] width 80 height 16
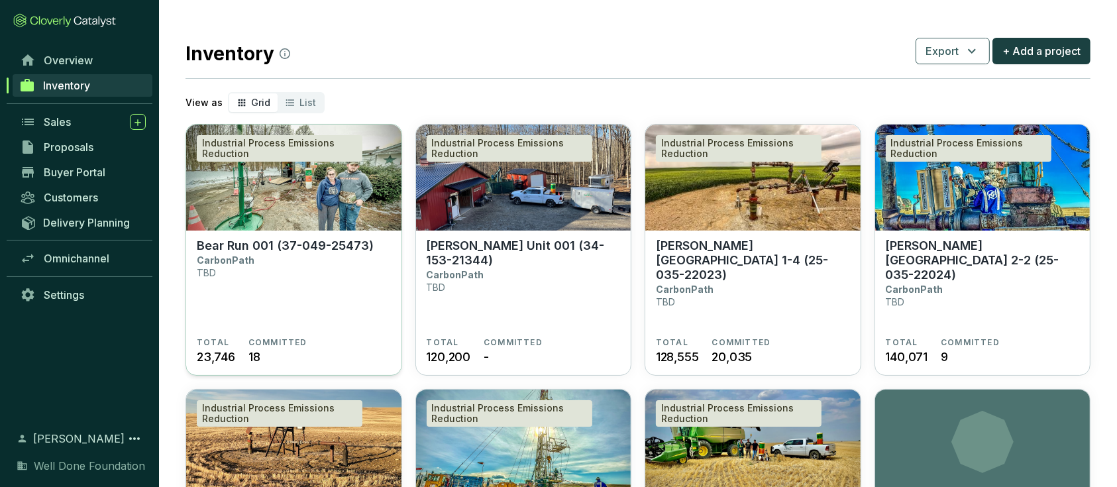
click at [321, 181] on img at bounding box center [293, 178] width 215 height 106
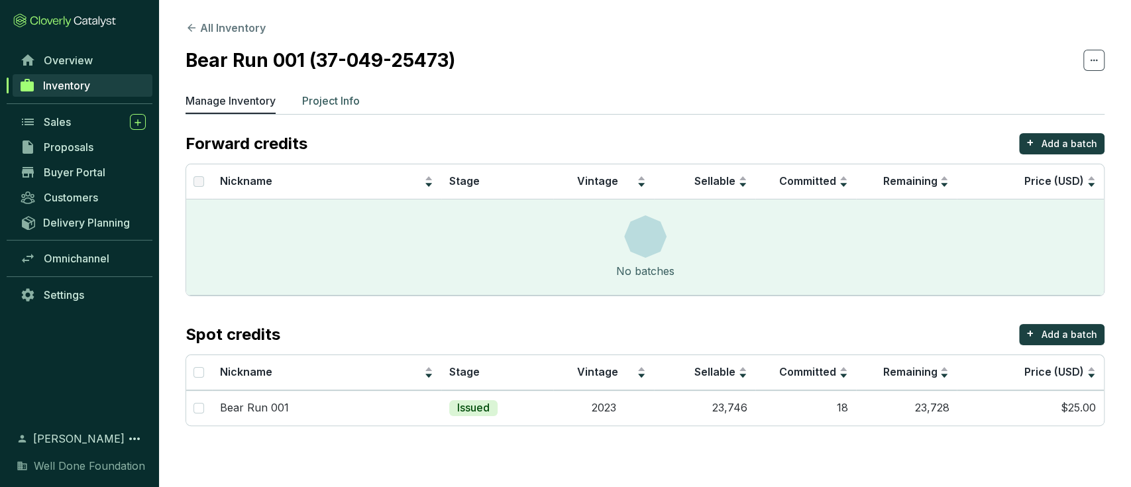
click at [354, 101] on p "Project Info" at bounding box center [331, 101] width 58 height 16
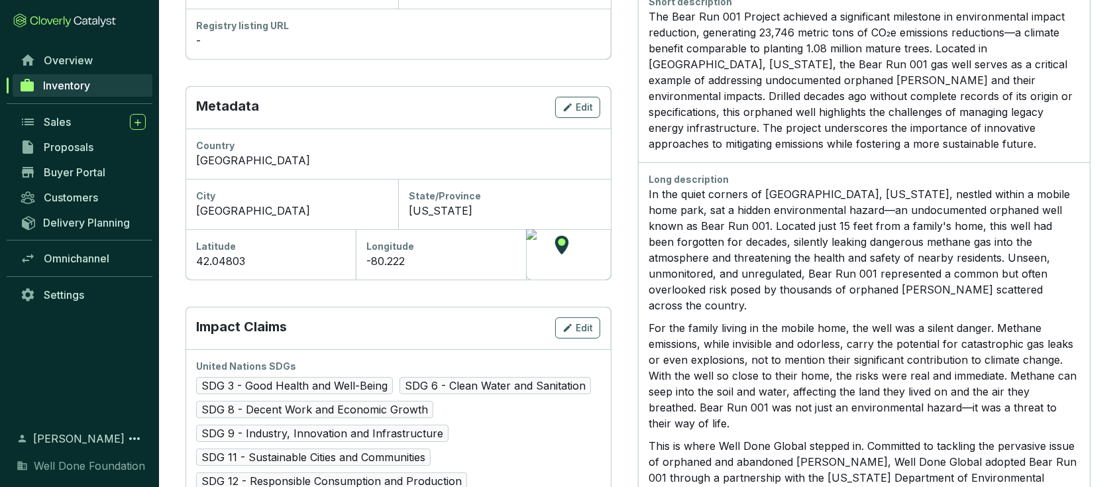
scroll to position [608, 0]
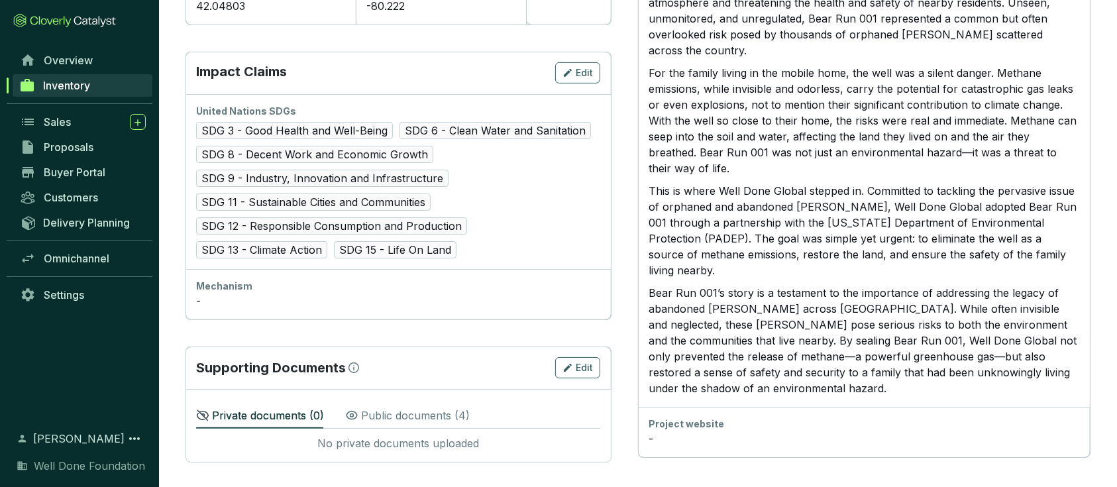
click at [385, 413] on p "Public documents ( 4 )" at bounding box center [415, 415] width 109 height 16
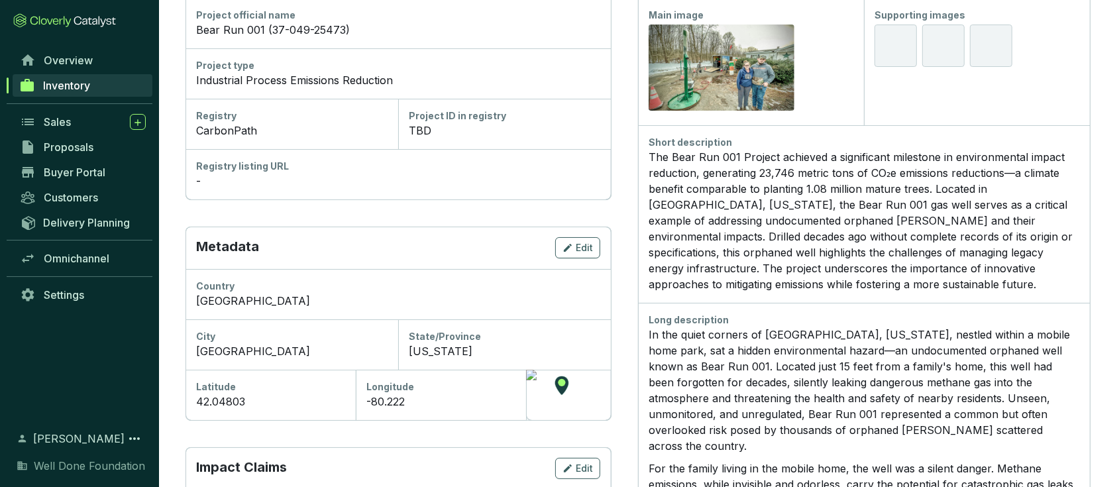
scroll to position [0, 0]
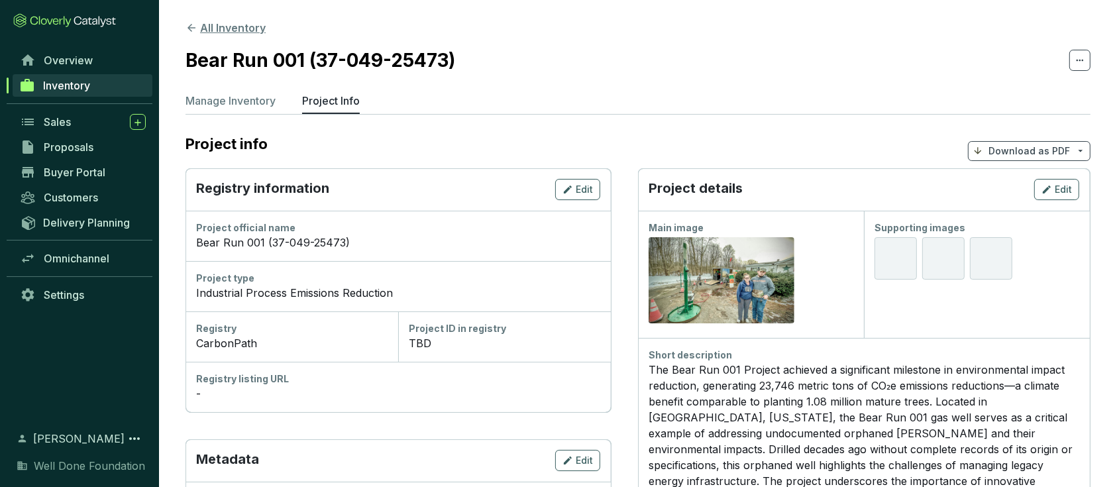
click at [207, 22] on button "All Inventory" at bounding box center [225, 28] width 80 height 16
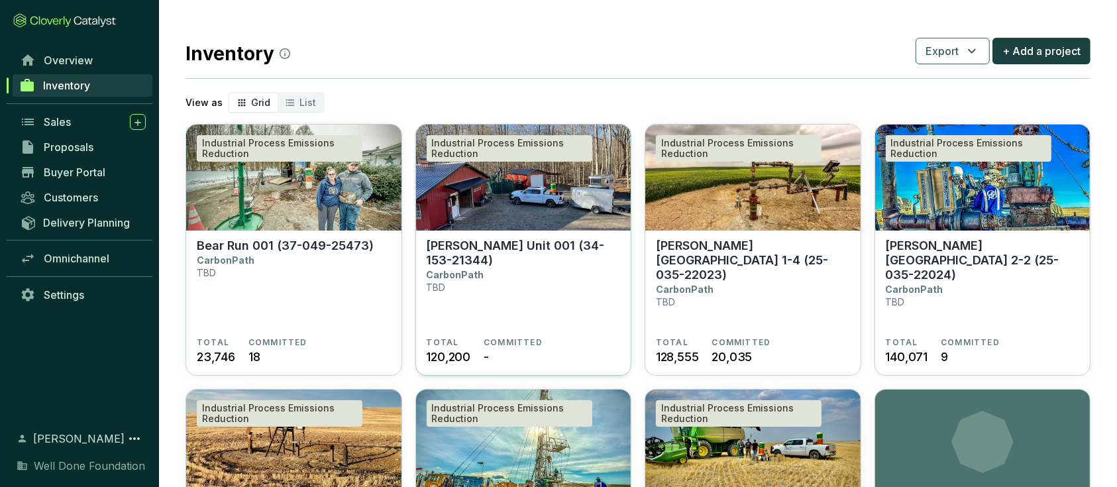
click at [540, 209] on img at bounding box center [523, 178] width 215 height 106
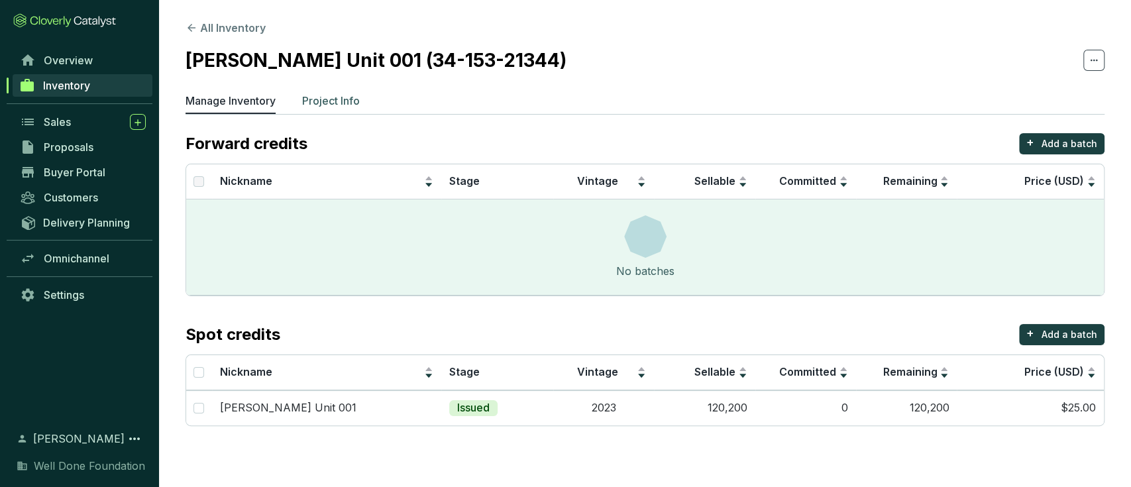
click at [338, 95] on p "Project Info" at bounding box center [331, 101] width 58 height 16
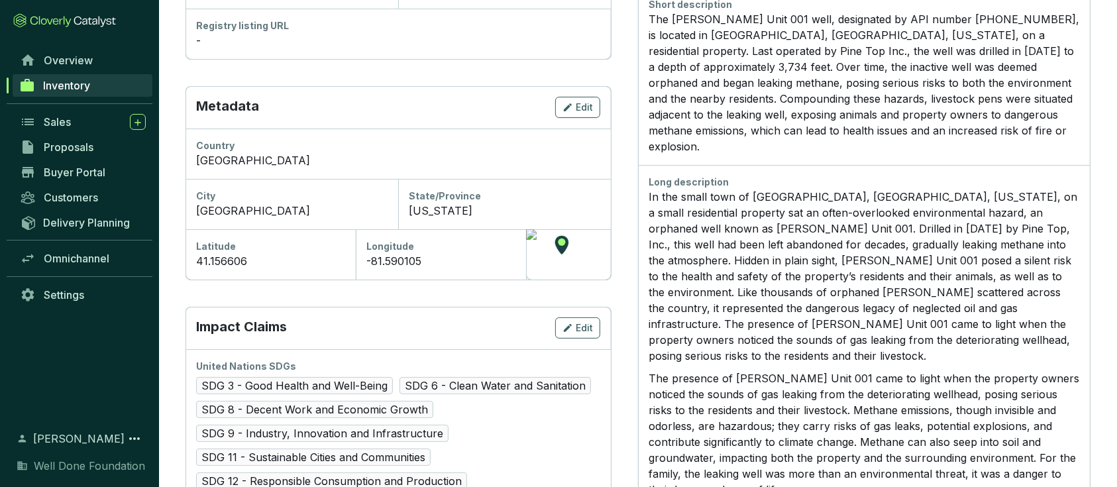
scroll to position [653, 0]
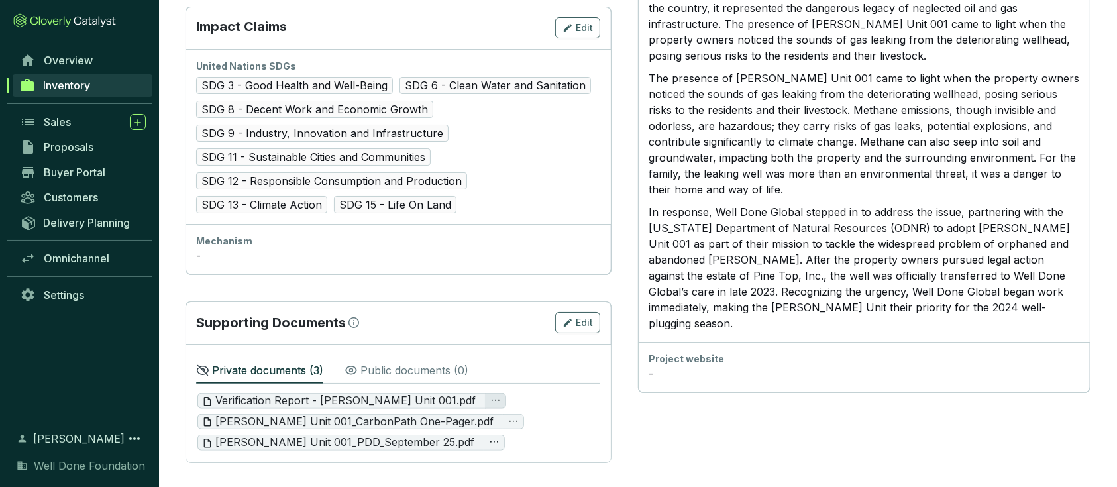
click at [490, 400] on icon "ellipsis" at bounding box center [495, 400] width 11 height 11
click at [488, 393] on div "Verification Report - McCleary Unit 001.pdf" at bounding box center [397, 401] width 401 height 16
click at [399, 366] on p "Public documents ( 0 )" at bounding box center [414, 370] width 108 height 16
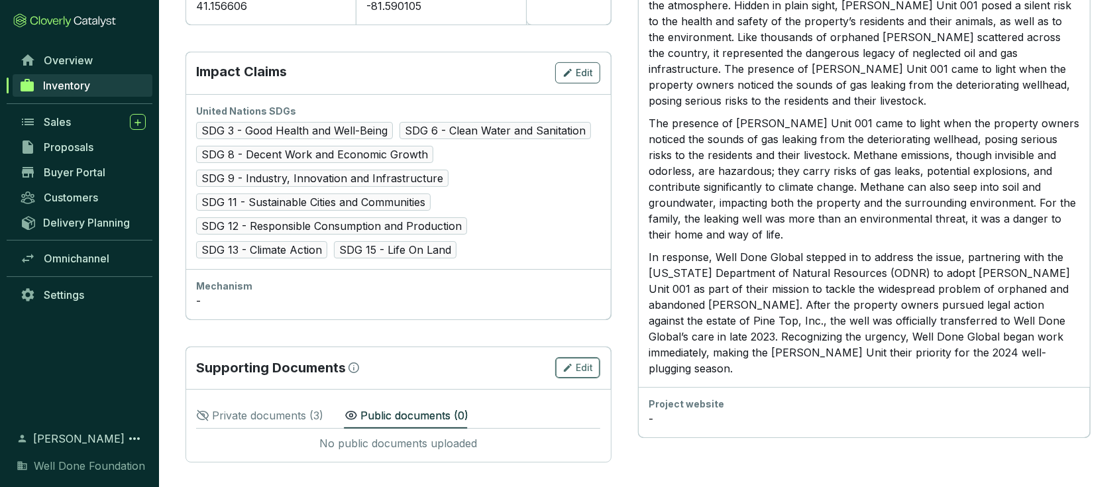
click at [587, 363] on span "Edit" at bounding box center [584, 367] width 17 height 13
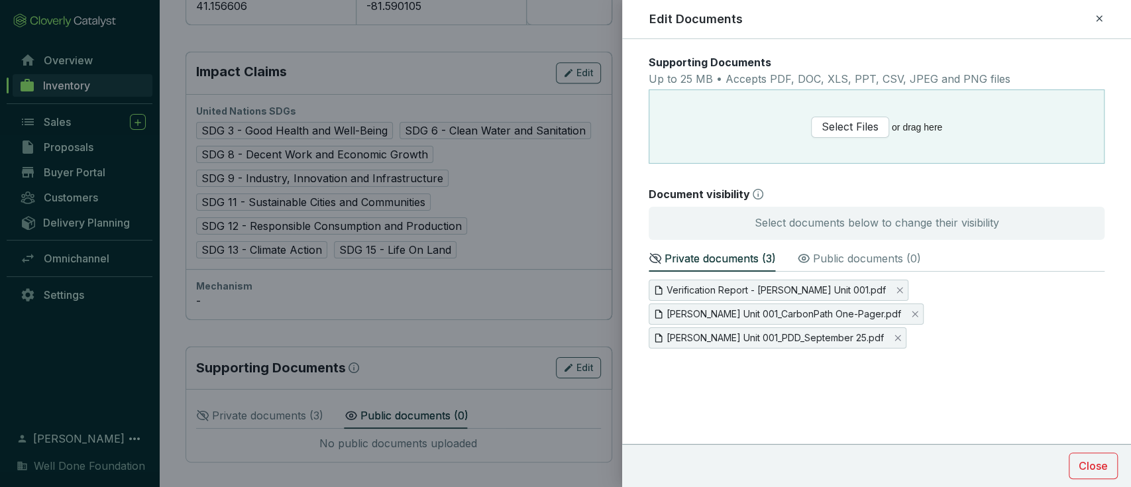
click at [816, 262] on p "Public documents ( 0 )" at bounding box center [867, 258] width 108 height 16
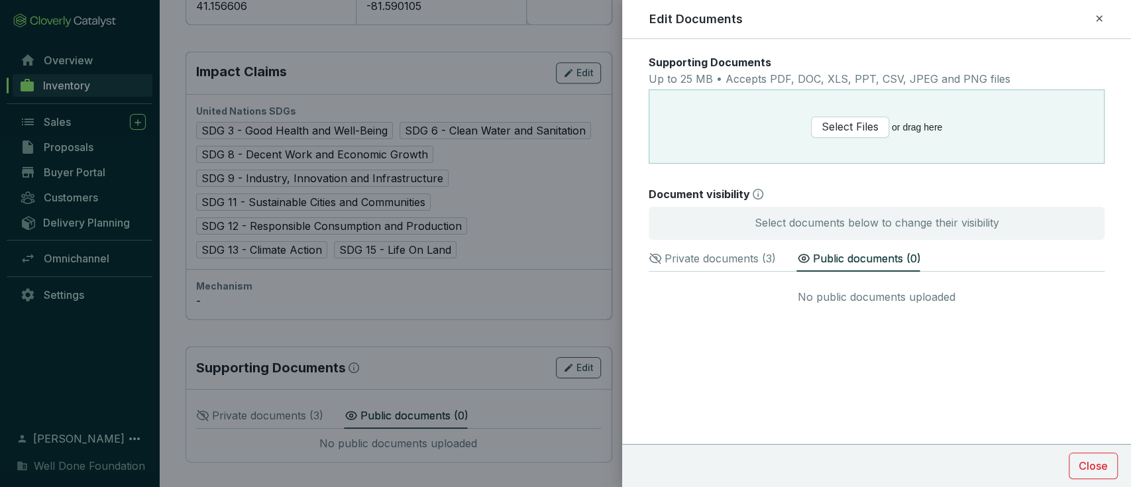
click at [705, 252] on p "Private documents ( 3 )" at bounding box center [719, 258] width 111 height 16
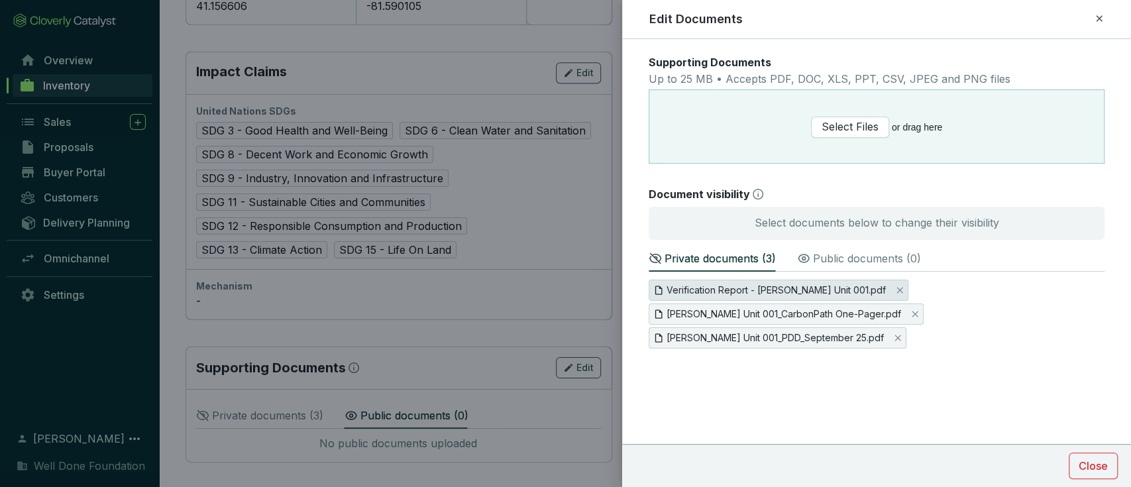
click at [734, 289] on span "Verification Report - McCleary Unit 001.pdf" at bounding box center [775, 290] width 219 height 15
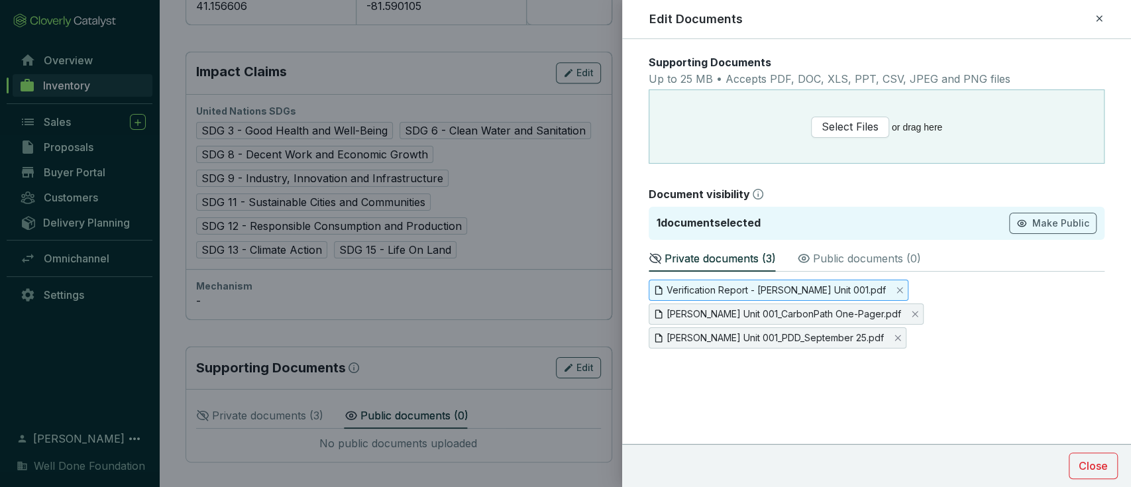
drag, startPoint x: 1082, startPoint y: 226, endPoint x: 999, endPoint y: 246, distance: 85.1
click at [1078, 230] on button "Make Public" at bounding box center [1052, 223] width 87 height 21
click at [744, 313] on span "McCleary Unit 001_CarbonPath One-Pager.pdf" at bounding box center [783, 314] width 234 height 15
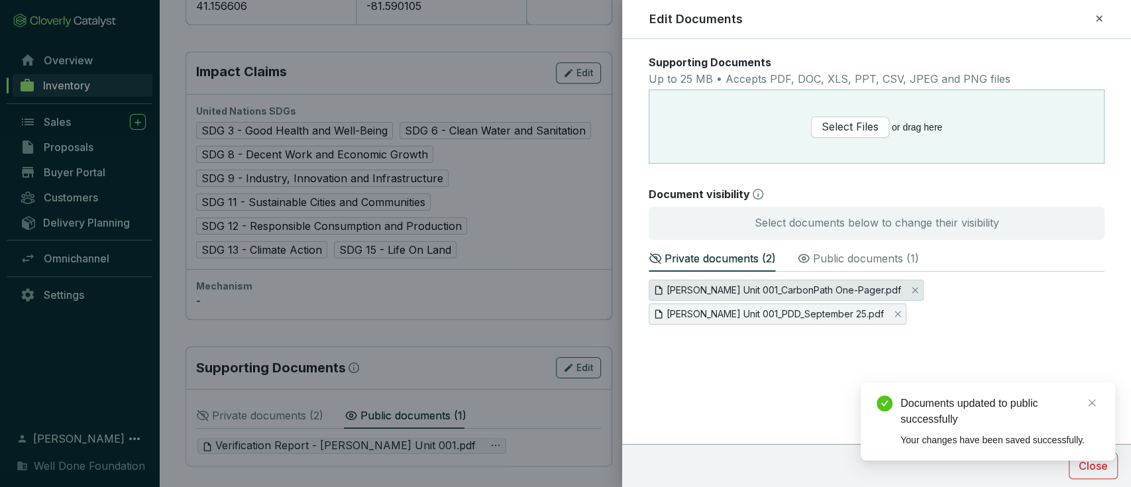
click at [677, 295] on span "McCleary Unit 001_CarbonPath One-Pager.pdf" at bounding box center [783, 290] width 234 height 15
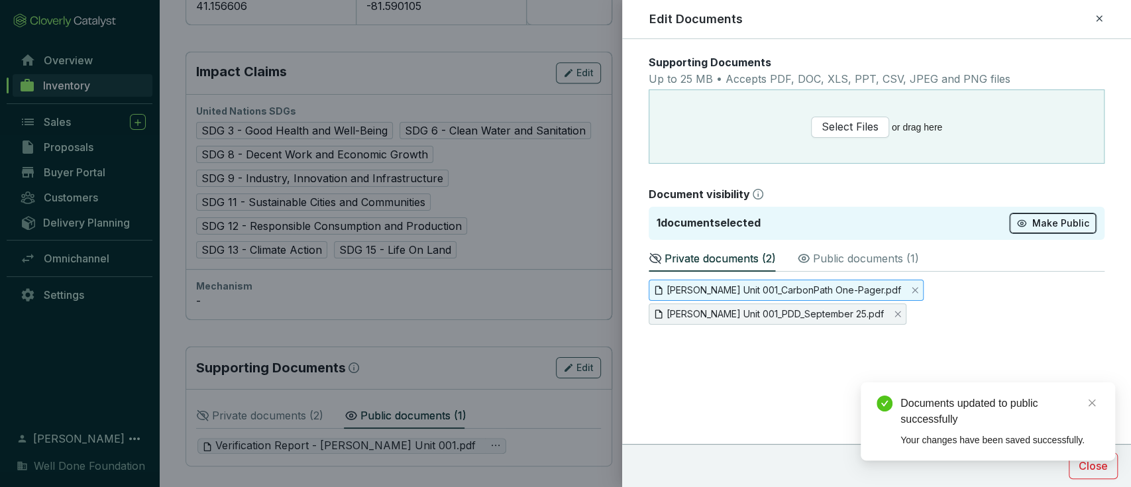
click at [1080, 217] on span "Make Public" at bounding box center [1060, 223] width 57 height 13
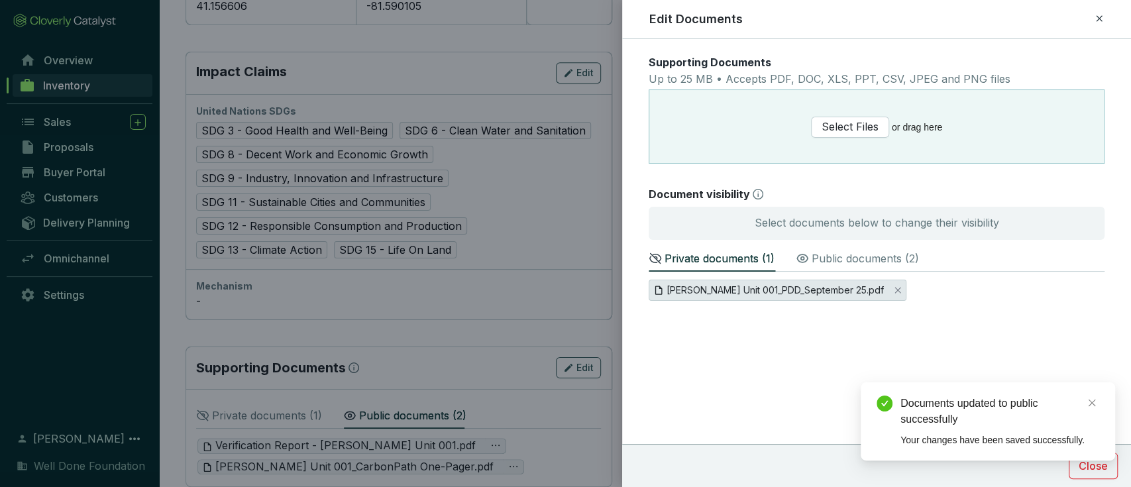
drag, startPoint x: 708, startPoint y: 293, endPoint x: 735, endPoint y: 287, distance: 27.8
click at [709, 292] on span "McCleary Unit 001_PDD_September 25.pdf" at bounding box center [774, 290] width 217 height 15
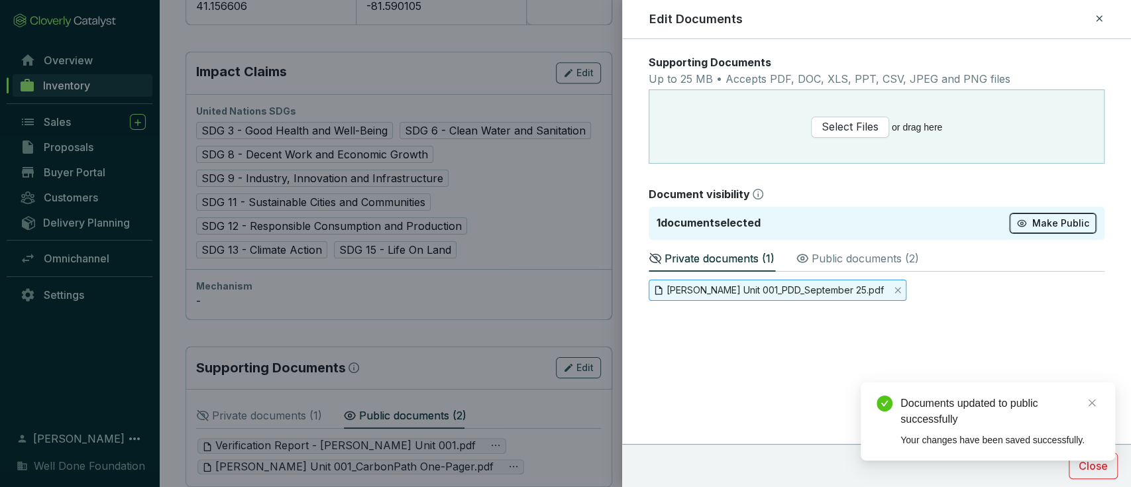
click at [1052, 223] on span "Make Public" at bounding box center [1060, 223] width 57 height 13
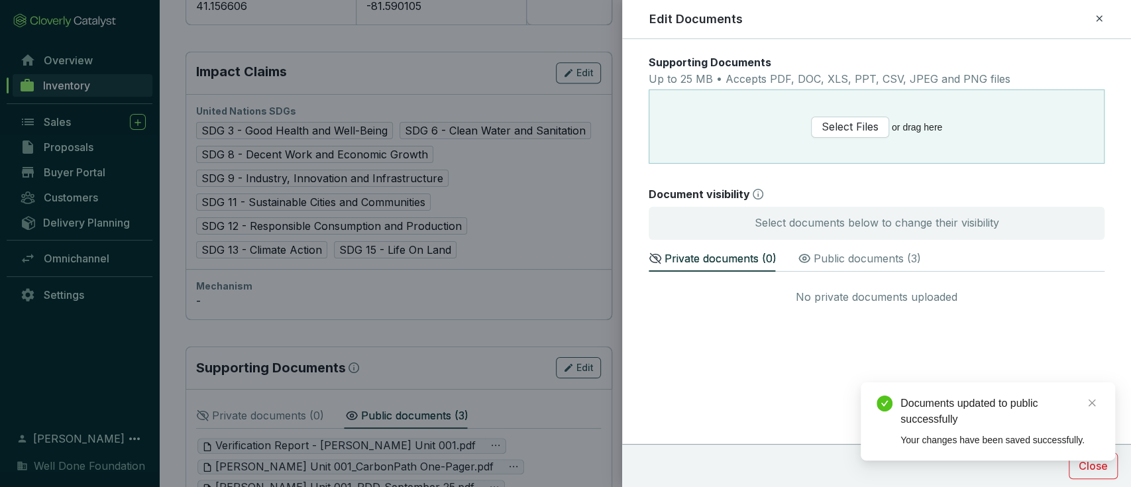
click at [1093, 460] on div "Documents updated to public successfully Your changes have been saved successfu…" at bounding box center [987, 421] width 254 height 78
drag, startPoint x: 1097, startPoint y: 17, endPoint x: 969, endPoint y: 8, distance: 128.8
click at [1097, 17] on icon at bounding box center [1098, 19] width 11 height 16
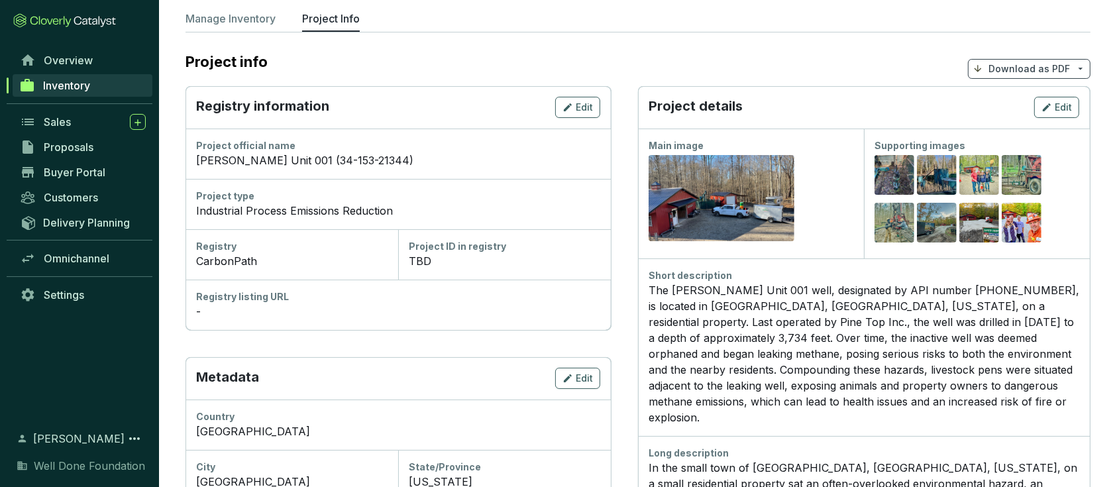
scroll to position [0, 0]
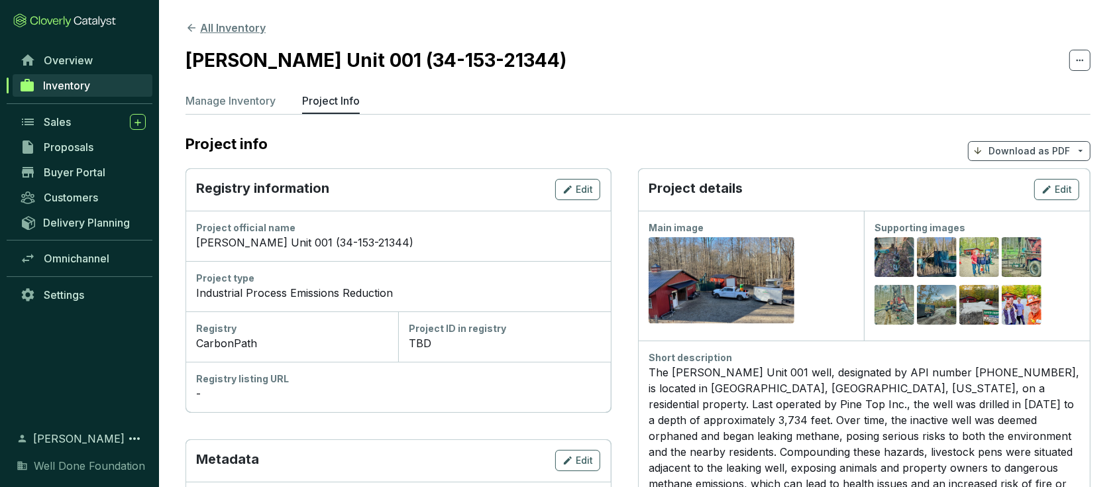
click at [243, 34] on button "All Inventory" at bounding box center [225, 28] width 80 height 16
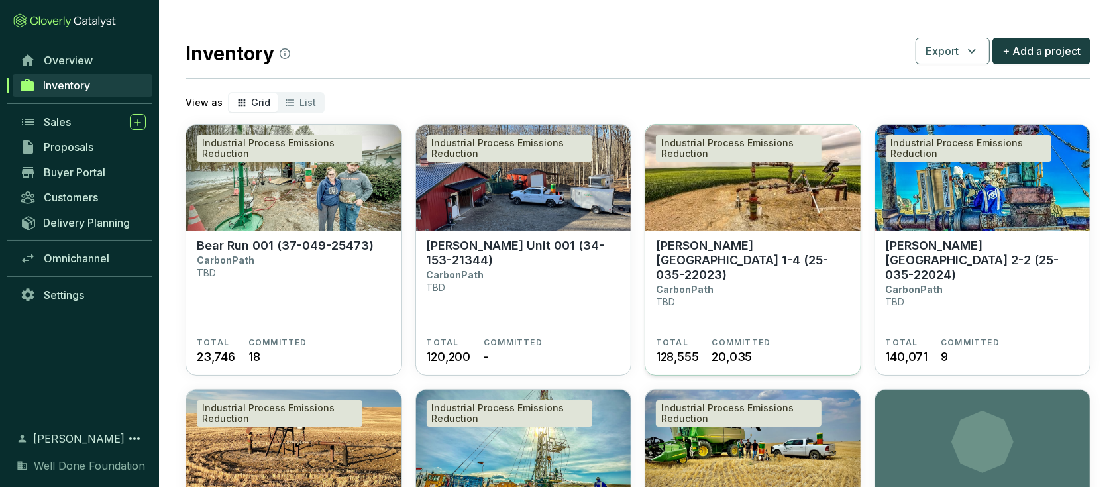
click at [733, 197] on img at bounding box center [752, 178] width 215 height 106
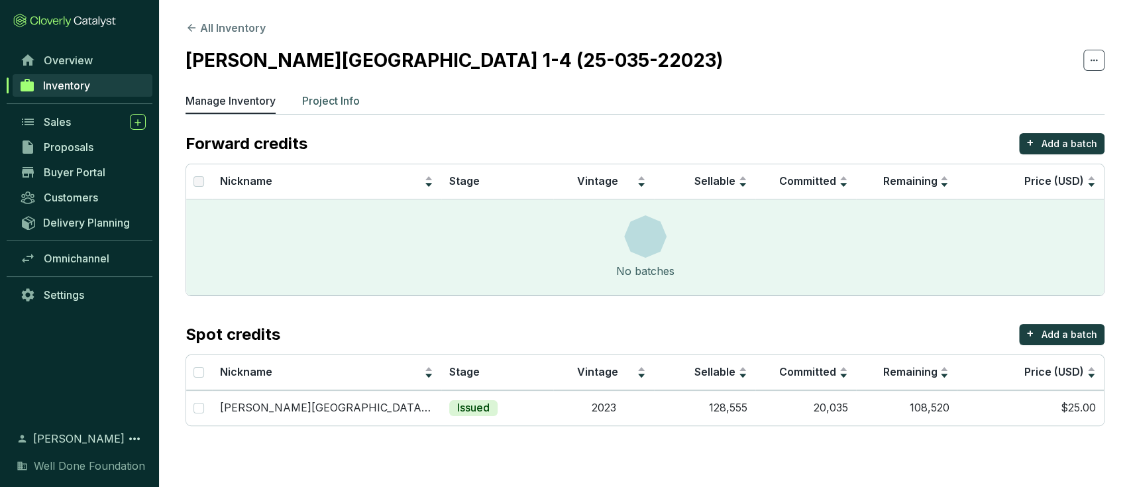
click at [307, 95] on p "Project Info" at bounding box center [331, 101] width 58 height 16
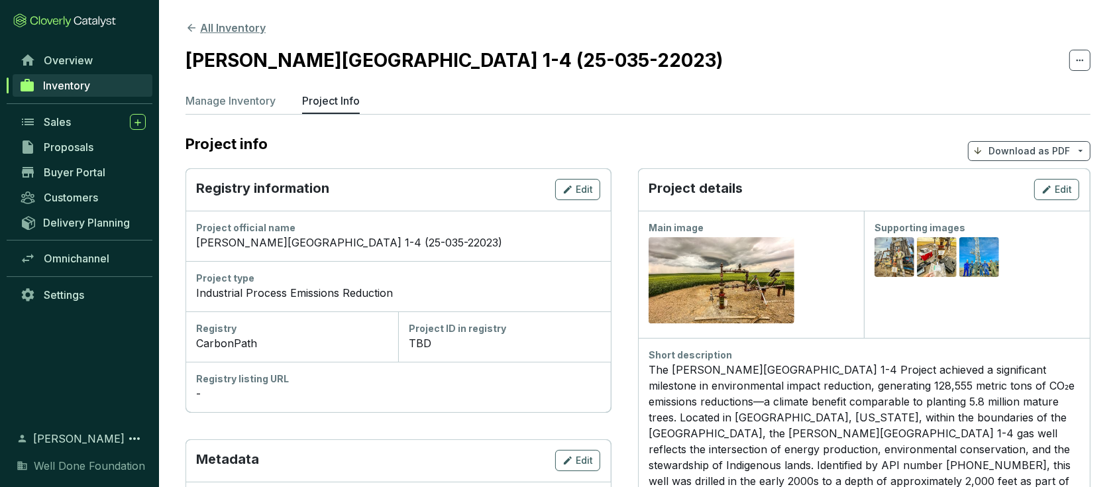
click at [225, 28] on button "All Inventory" at bounding box center [225, 28] width 80 height 16
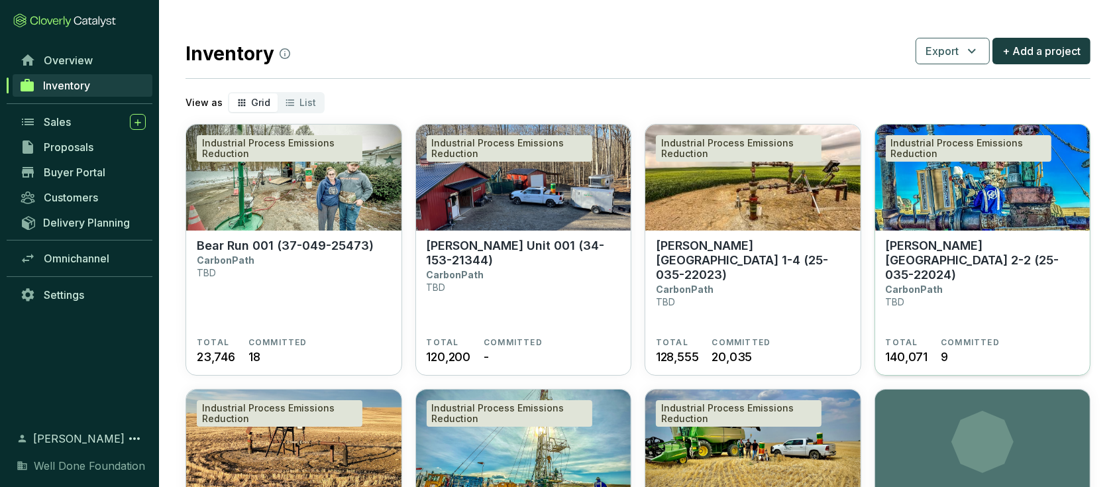
click at [902, 199] on img at bounding box center [982, 178] width 215 height 106
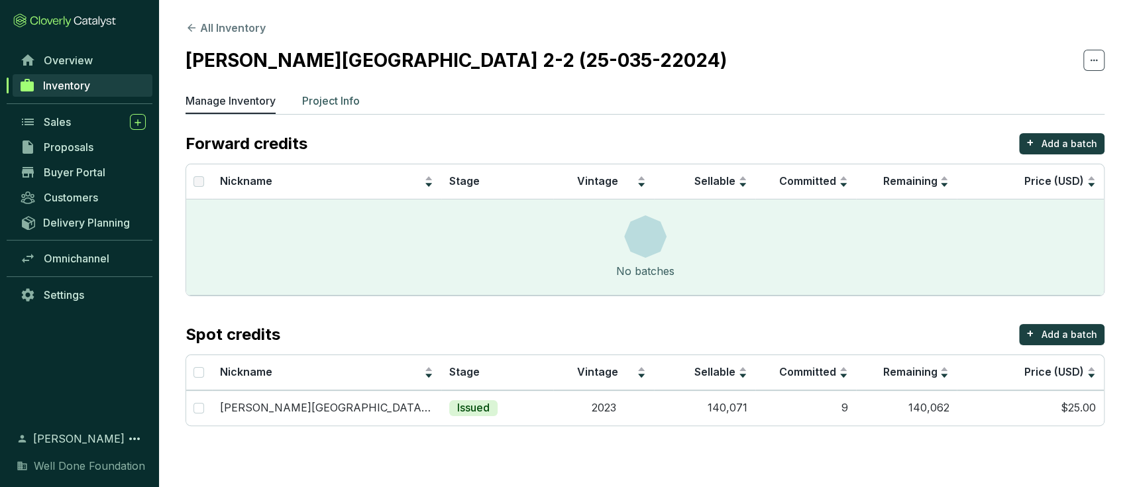
click at [354, 111] on li "Project Info" at bounding box center [331, 103] width 58 height 21
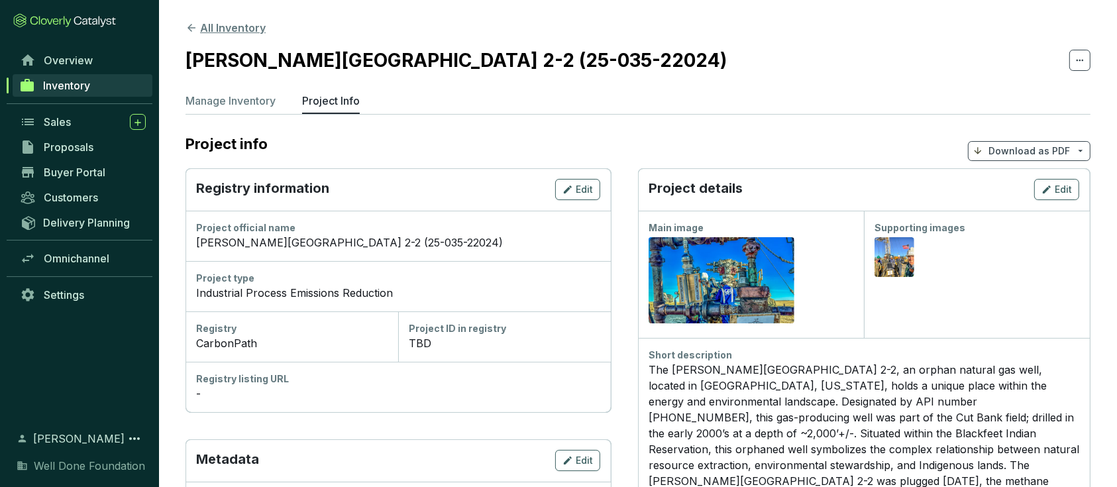
click at [245, 32] on button "All Inventory" at bounding box center [225, 28] width 80 height 16
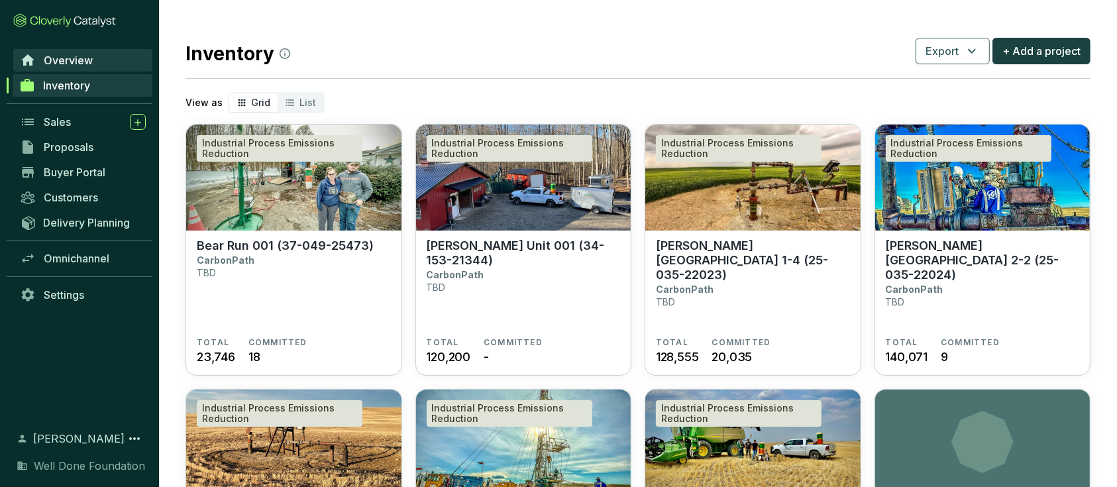
click at [64, 62] on span "Overview" at bounding box center [68, 60] width 49 height 13
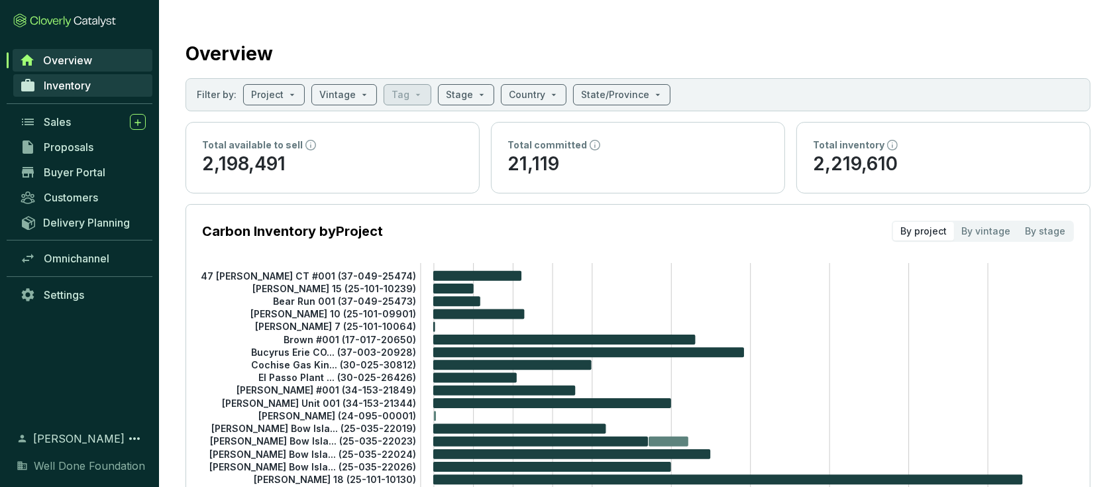
click at [76, 85] on span "Inventory" at bounding box center [67, 85] width 47 height 13
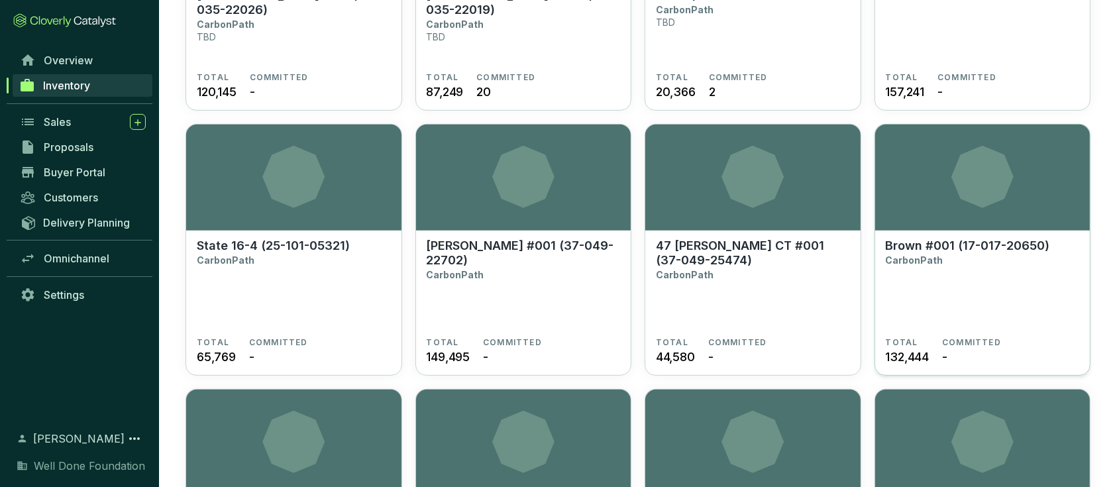
scroll to position [883, 0]
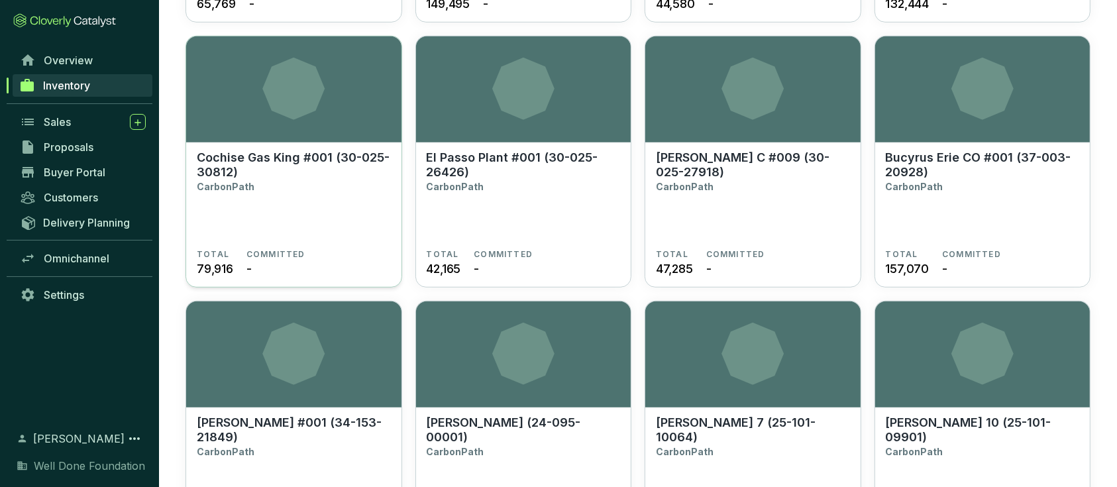
click at [246, 236] on section "Cochise Gas King #001 (30-025-30812) CarbonPath" at bounding box center [294, 199] width 194 height 99
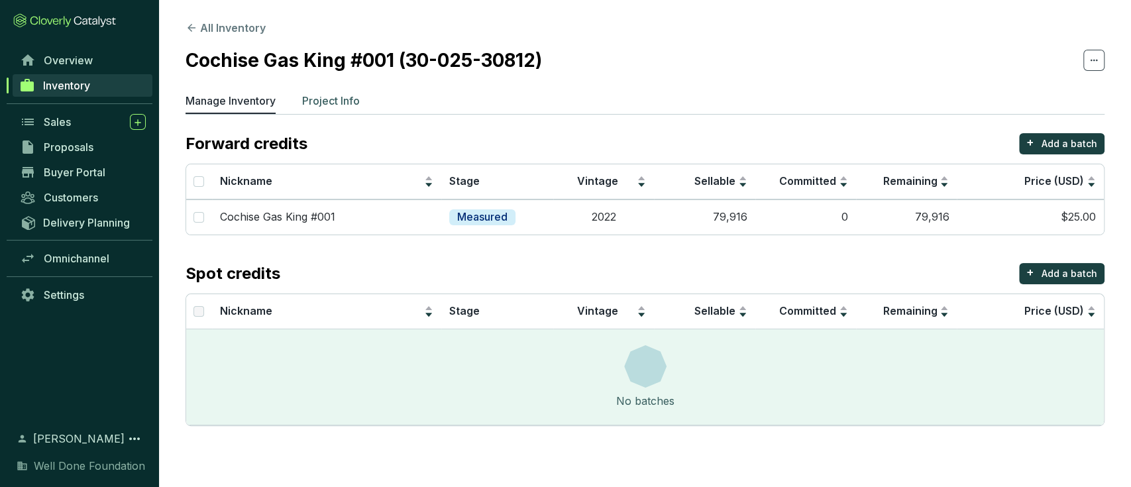
click at [330, 97] on p "Project Info" at bounding box center [331, 101] width 58 height 16
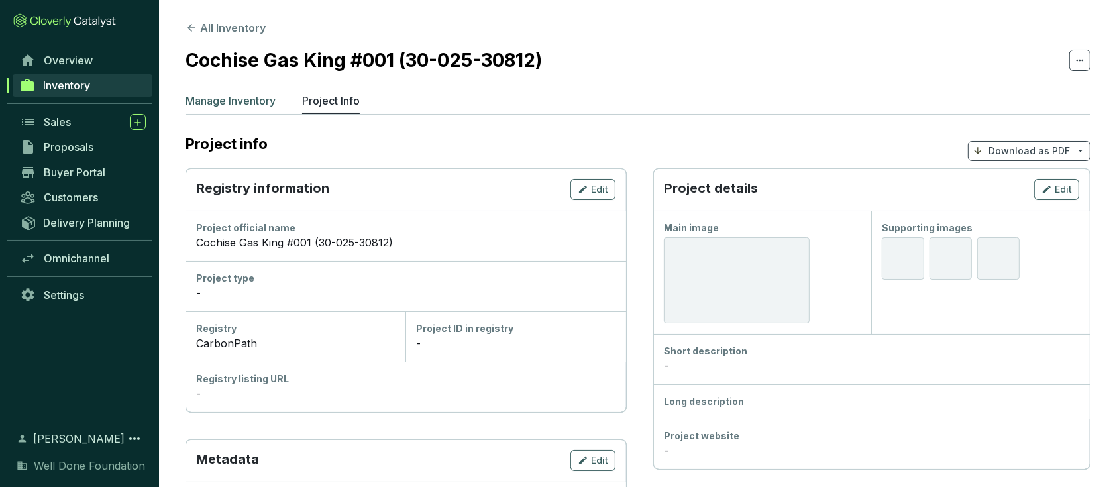
click at [227, 103] on p "Manage Inventory" at bounding box center [230, 101] width 90 height 16
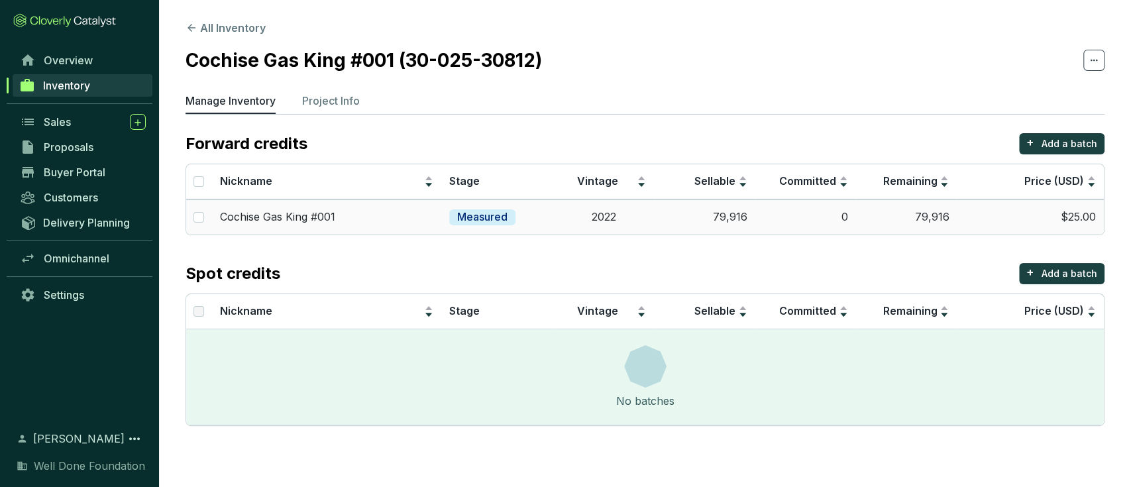
click at [464, 220] on p "Measured" at bounding box center [482, 217] width 50 height 15
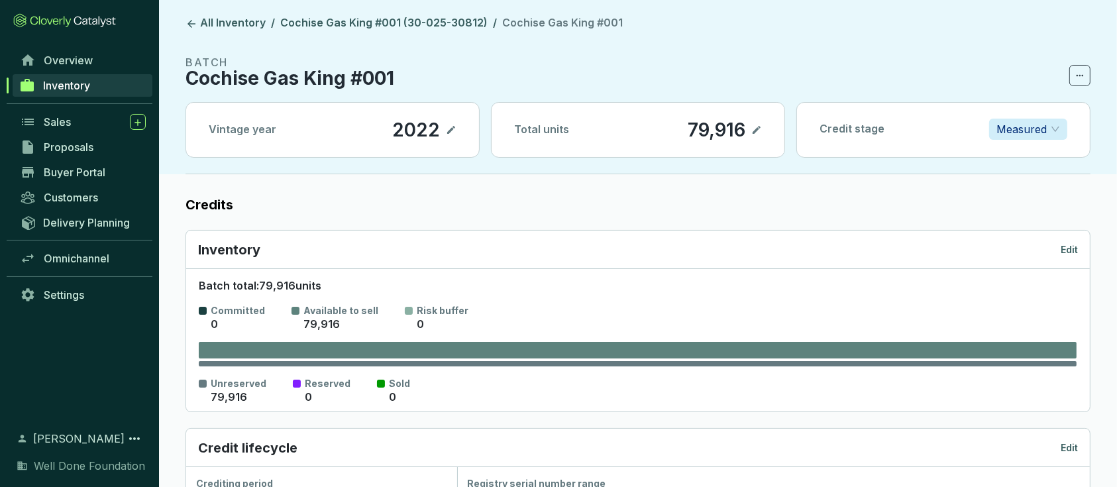
click at [1058, 125] on span "Measured" at bounding box center [1028, 129] width 64 height 20
click at [994, 50] on header "All Inventory / Cochise Gas King #001 (30-025-30812) / Cochise Gas King #001 BA…" at bounding box center [638, 87] width 958 height 174
click at [234, 24] on link "All Inventory" at bounding box center [225, 24] width 85 height 16
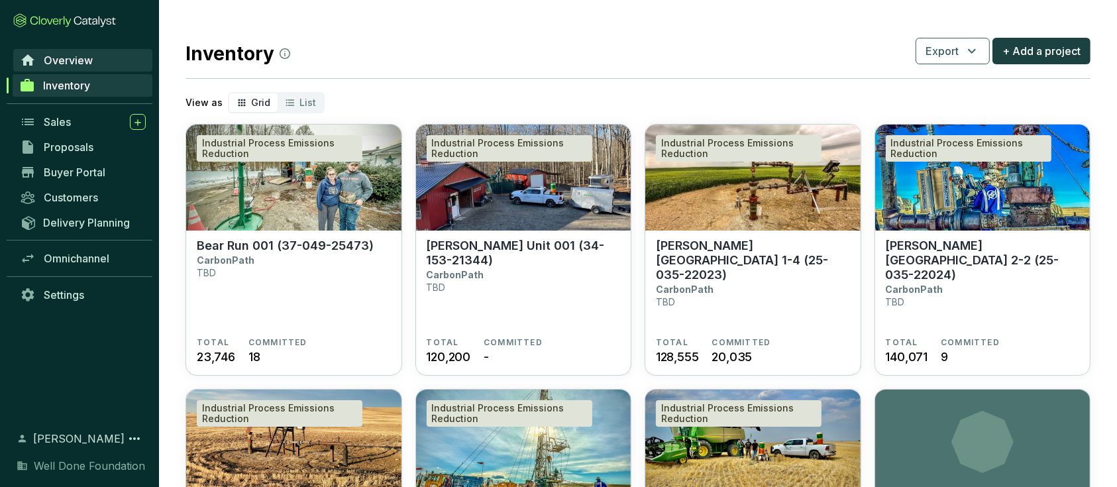
click at [71, 66] on span "Overview" at bounding box center [68, 60] width 49 height 13
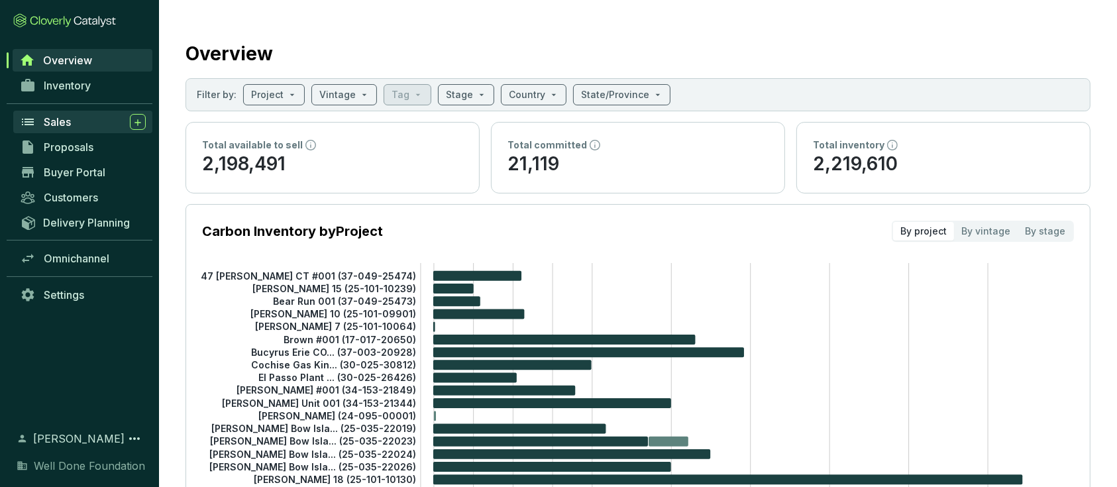
click at [66, 125] on span "Sales" at bounding box center [57, 121] width 27 height 13
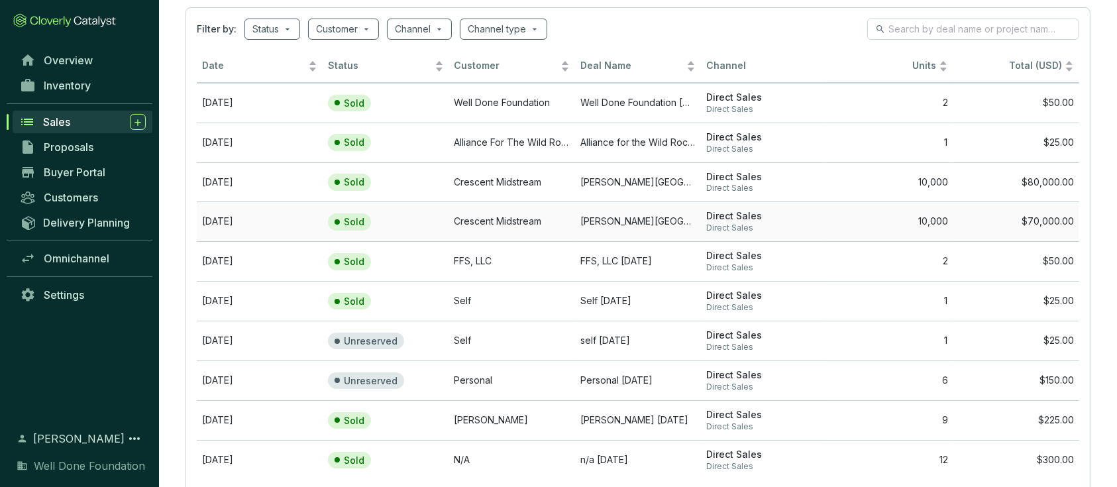
scroll to position [145, 0]
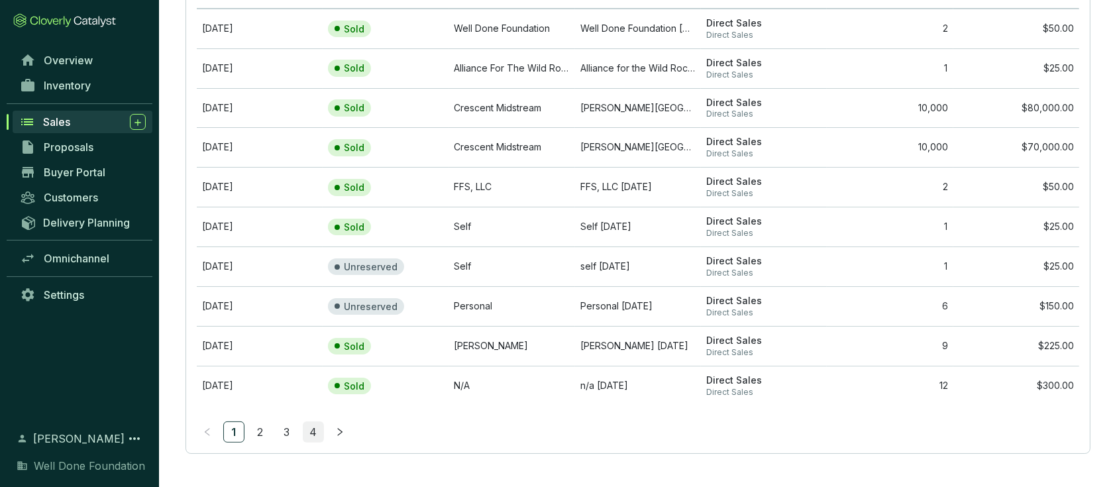
click at [312, 431] on link "4" at bounding box center [313, 432] width 20 height 20
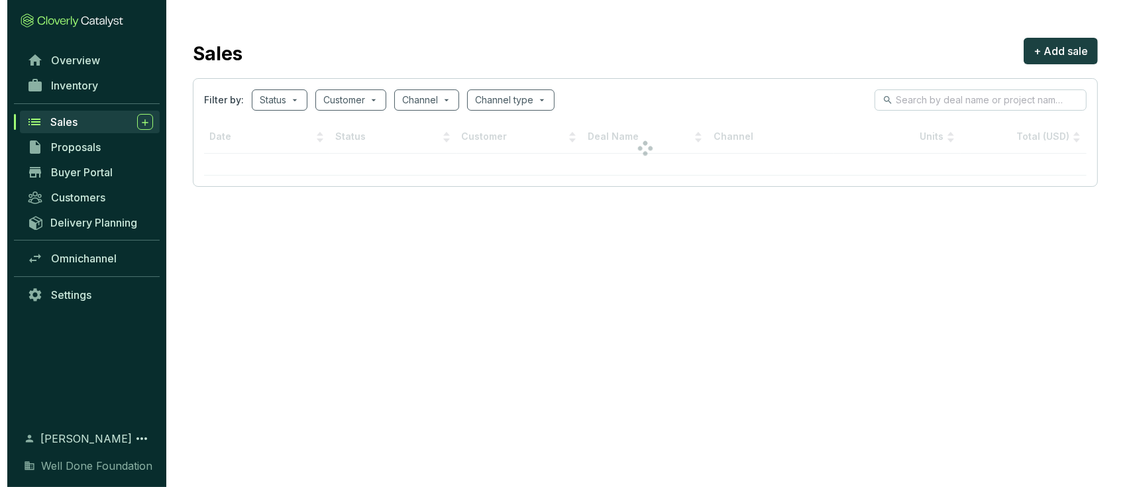
scroll to position [0, 0]
